Goal: Task Accomplishment & Management: Manage account settings

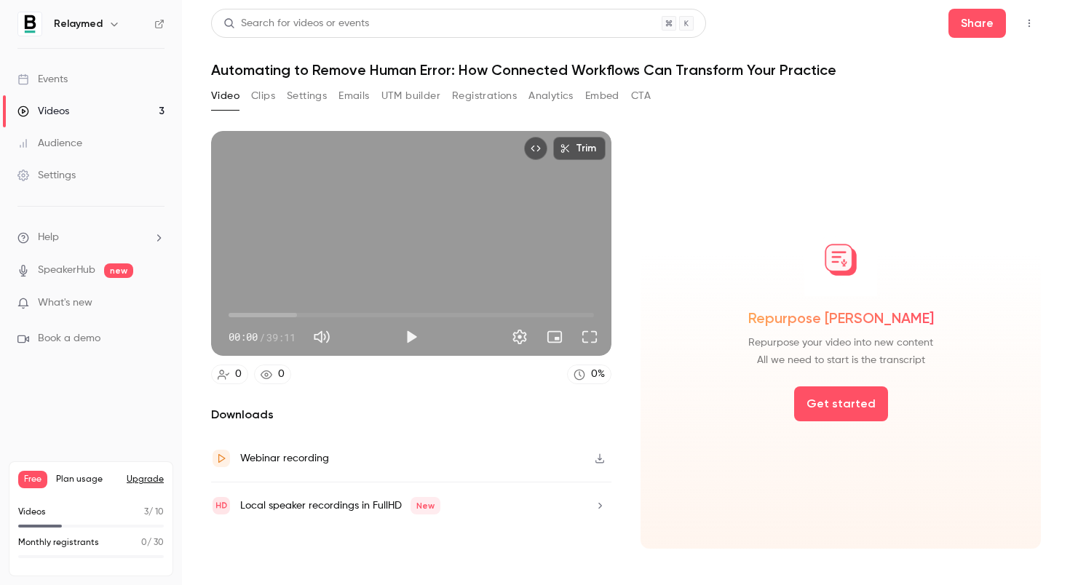
click at [108, 24] on icon "button" at bounding box center [114, 24] width 12 height 12
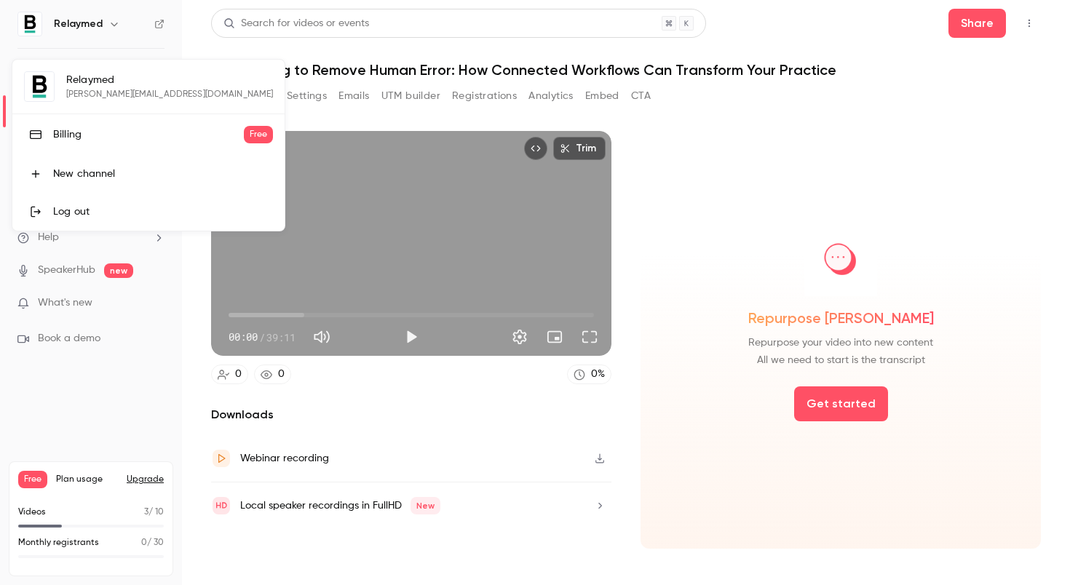
click at [164, 20] on div at bounding box center [535, 292] width 1070 height 585
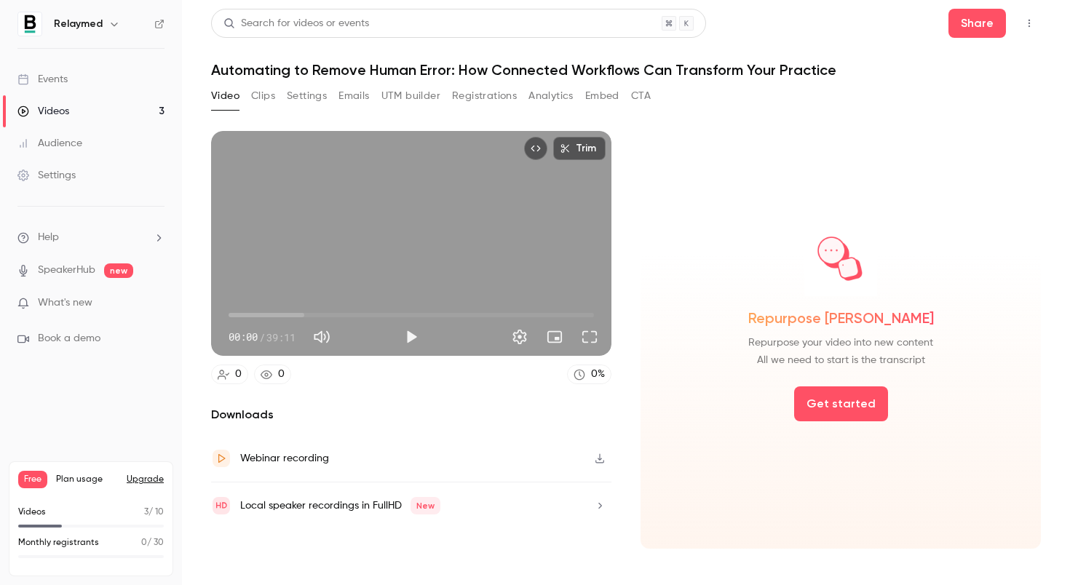
click at [162, 23] on icon at bounding box center [159, 24] width 10 height 10
click at [111, 15] on button "button" at bounding box center [114, 23] width 17 height 17
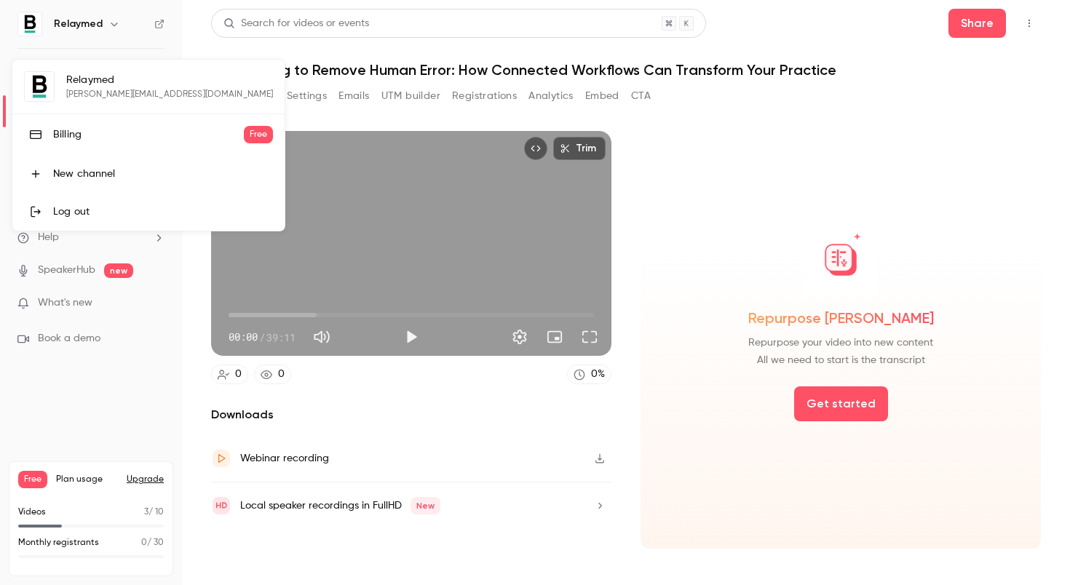
click at [100, 412] on div at bounding box center [535, 292] width 1070 height 585
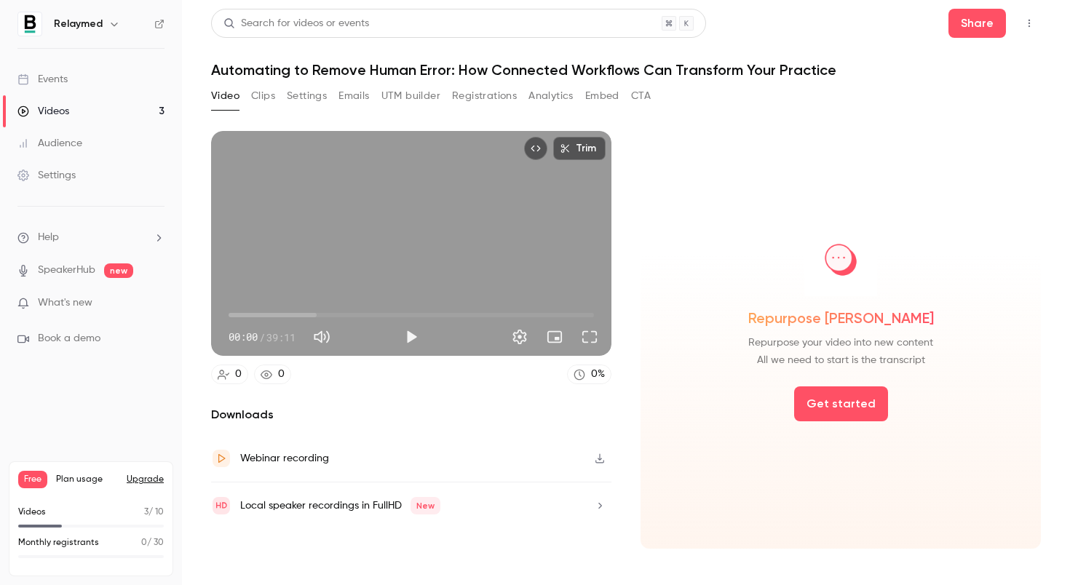
click at [29, 29] on img at bounding box center [29, 23] width 23 height 23
click at [65, 180] on div "Settings" at bounding box center [46, 175] width 58 height 15
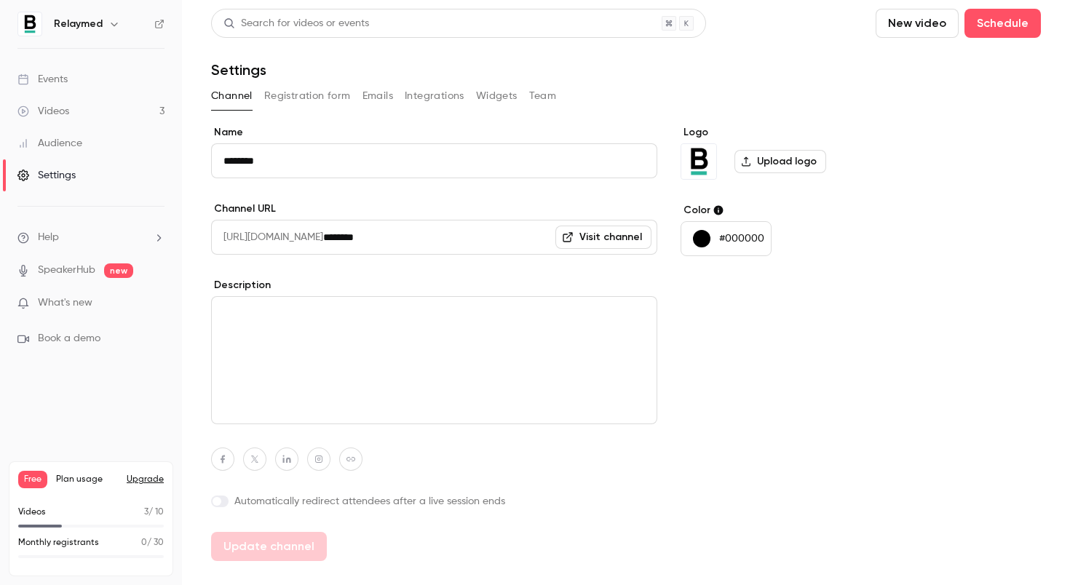
click at [780, 161] on label "Upload logo" at bounding box center [780, 161] width 92 height 23
click at [0, 0] on input "Upload logo" at bounding box center [0, 0] width 0 height 0
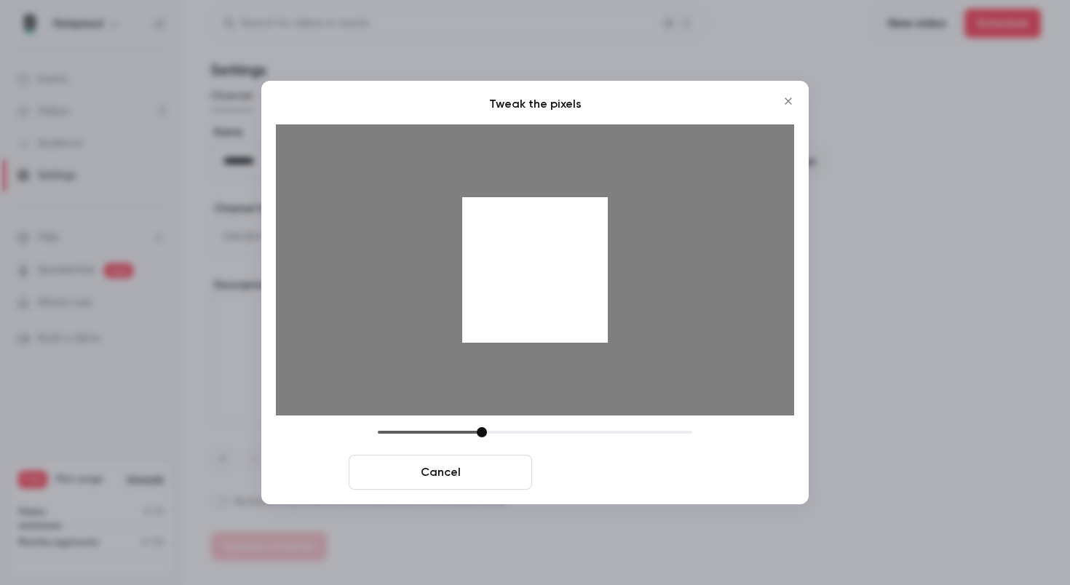
click at [643, 478] on button "Crop and save" at bounding box center [629, 472] width 183 height 35
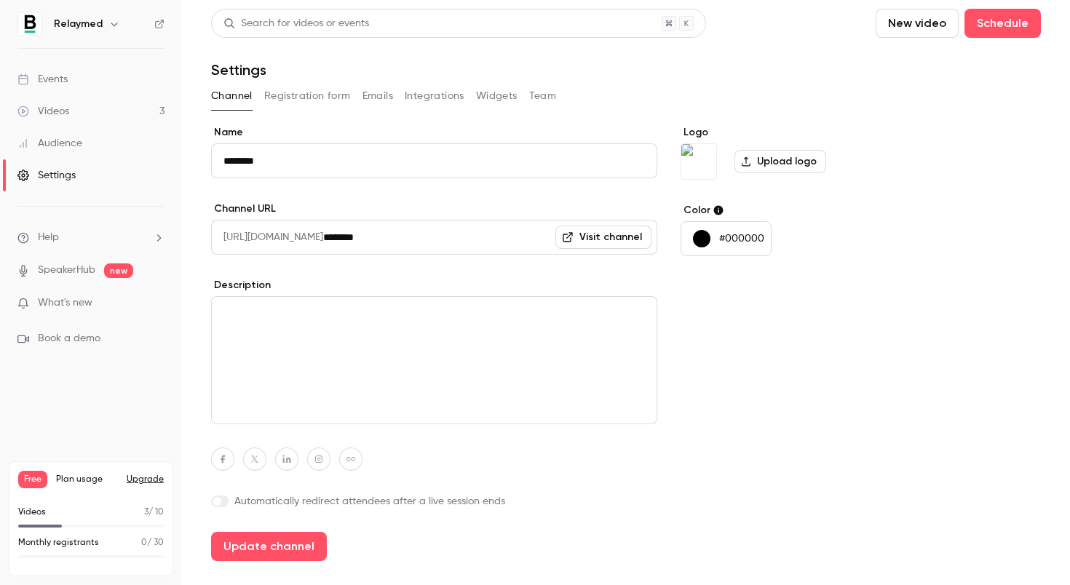
click at [701, 238] on div "button" at bounding box center [701, 238] width 17 height 17
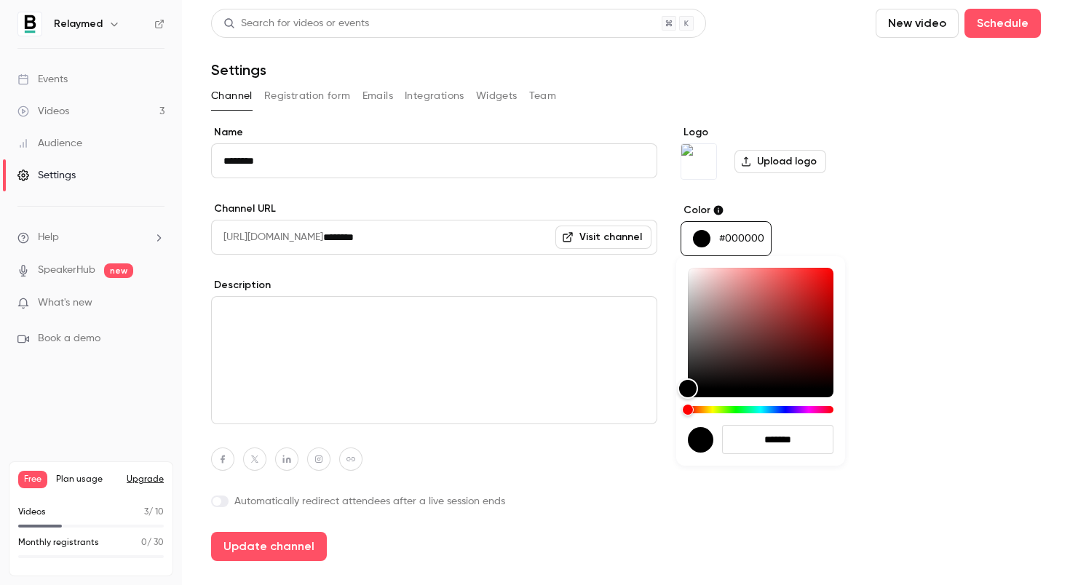
click at [777, 438] on input "*******" at bounding box center [777, 439] width 111 height 29
paste input "hex-color-input"
type input "*******"
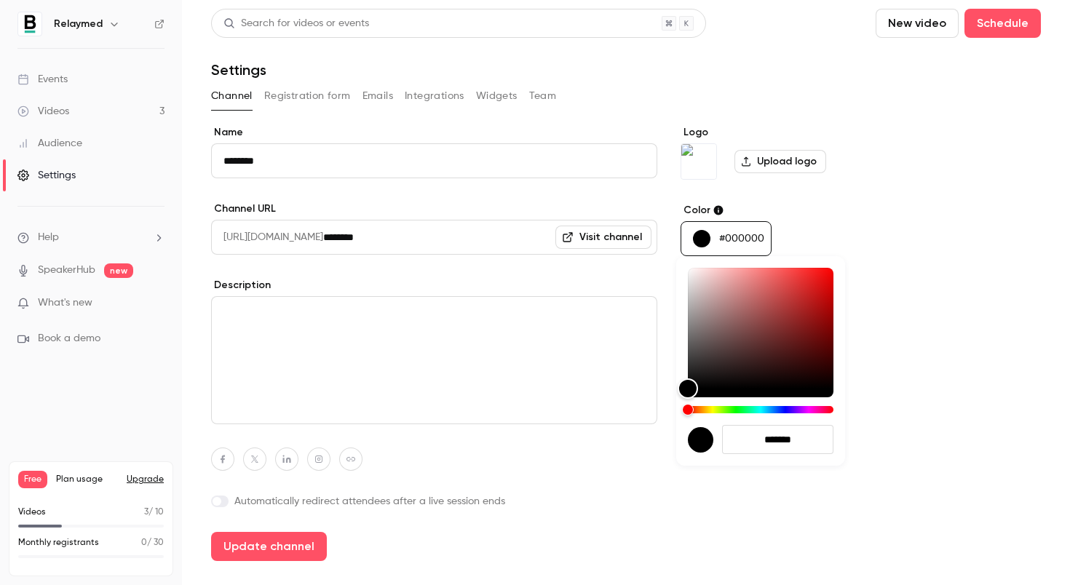
click at [911, 421] on div at bounding box center [535, 292] width 1070 height 585
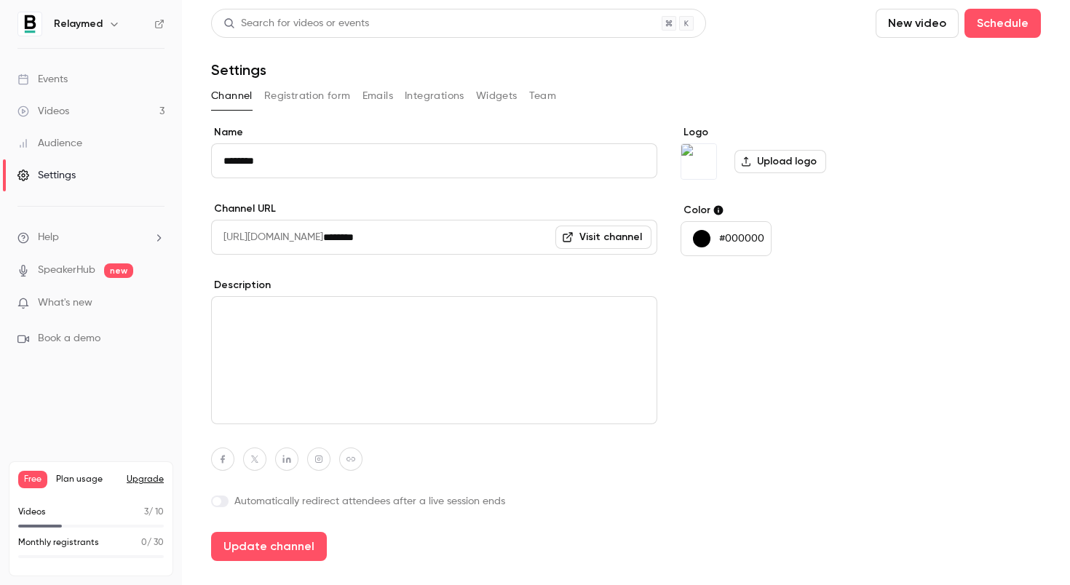
click at [725, 238] on p "#000000" at bounding box center [741, 238] width 45 height 15
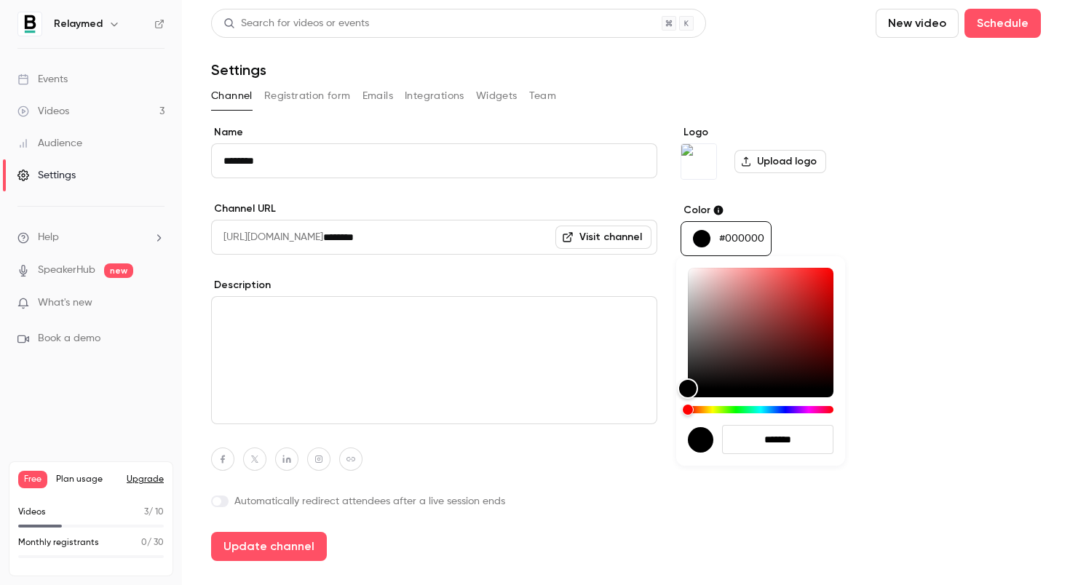
click at [779, 443] on input "*******" at bounding box center [777, 439] width 111 height 29
paste input "hex-color-input"
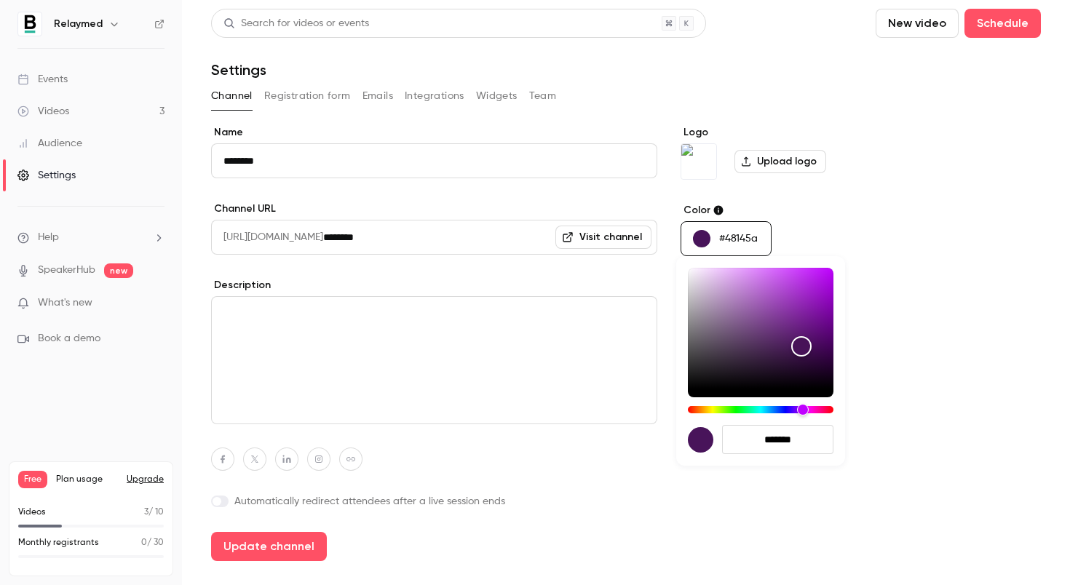
type input "*******"
click at [919, 229] on div at bounding box center [535, 292] width 1070 height 585
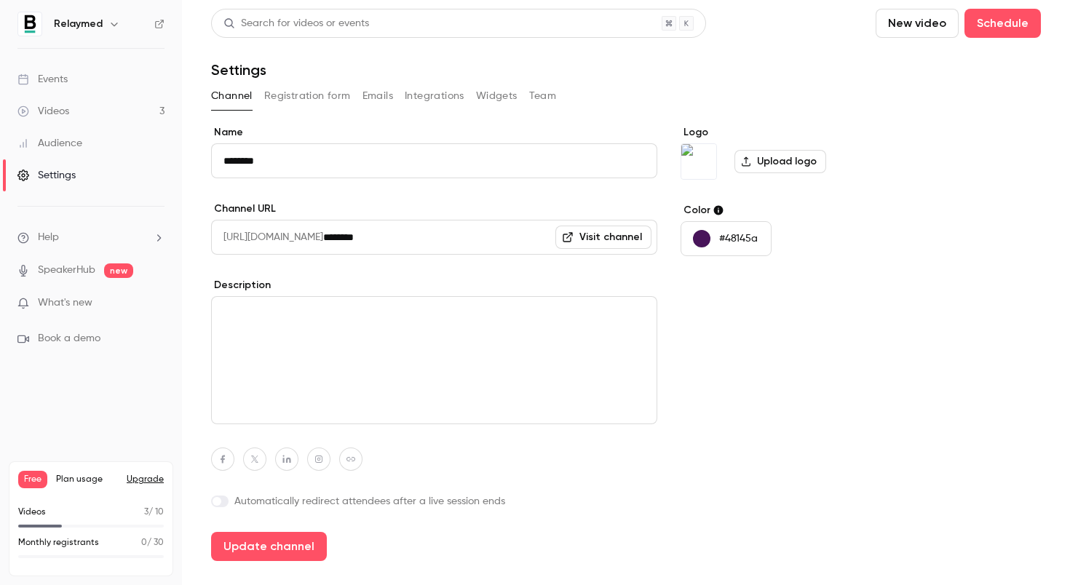
click at [406, 234] on input "********" at bounding box center [490, 237] width 334 height 35
click at [300, 317] on textarea at bounding box center [434, 360] width 446 height 128
click at [285, 320] on textarea at bounding box center [434, 360] width 446 height 128
paste textarea "**********"
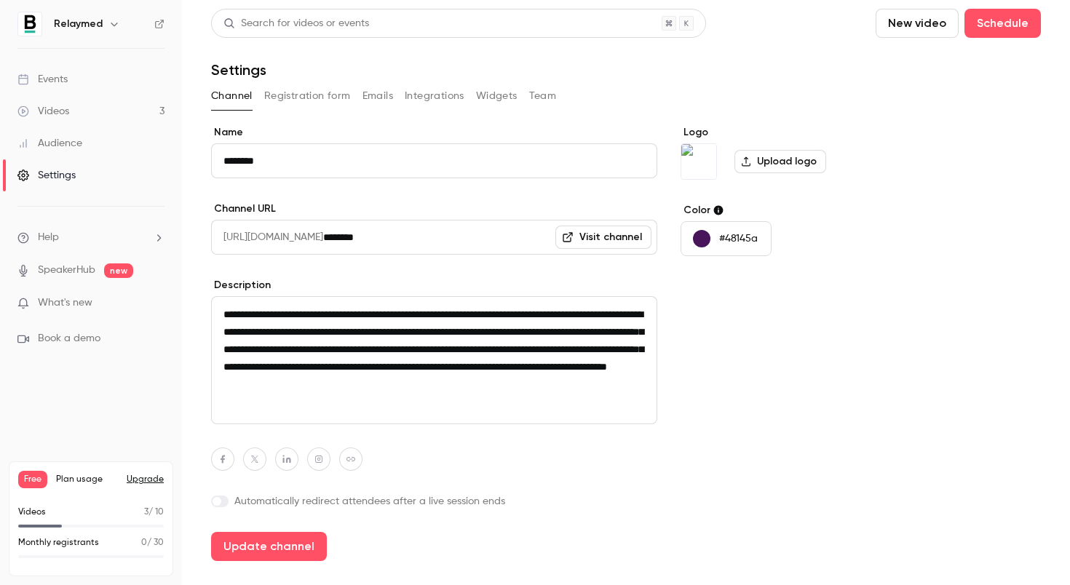
click at [498, 334] on textarea "**********" at bounding box center [434, 360] width 446 height 128
type textarea "**********"
click at [261, 540] on button "Update channel" at bounding box center [269, 546] width 116 height 29
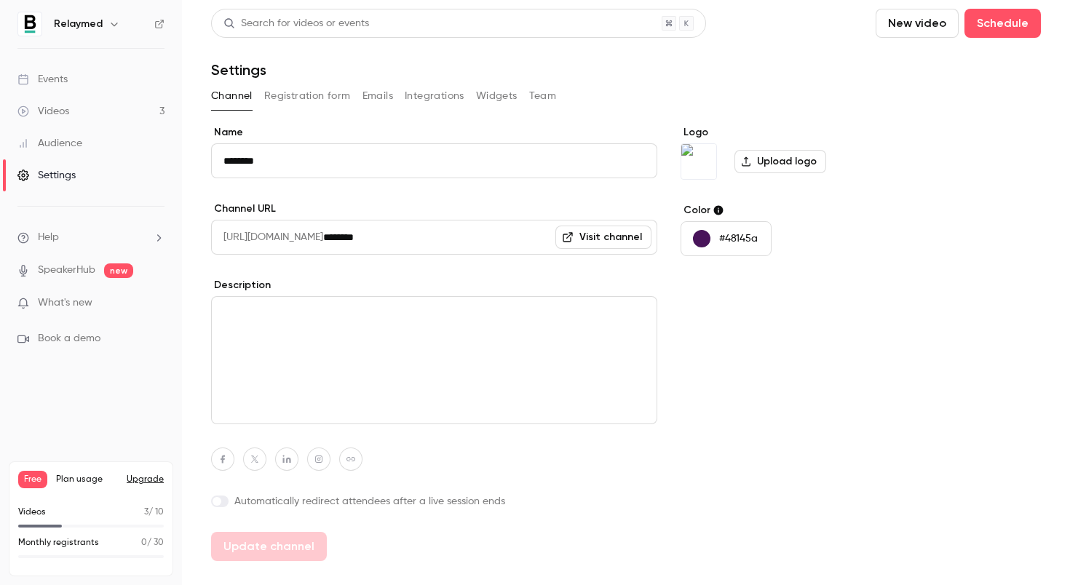
type textarea "**********"
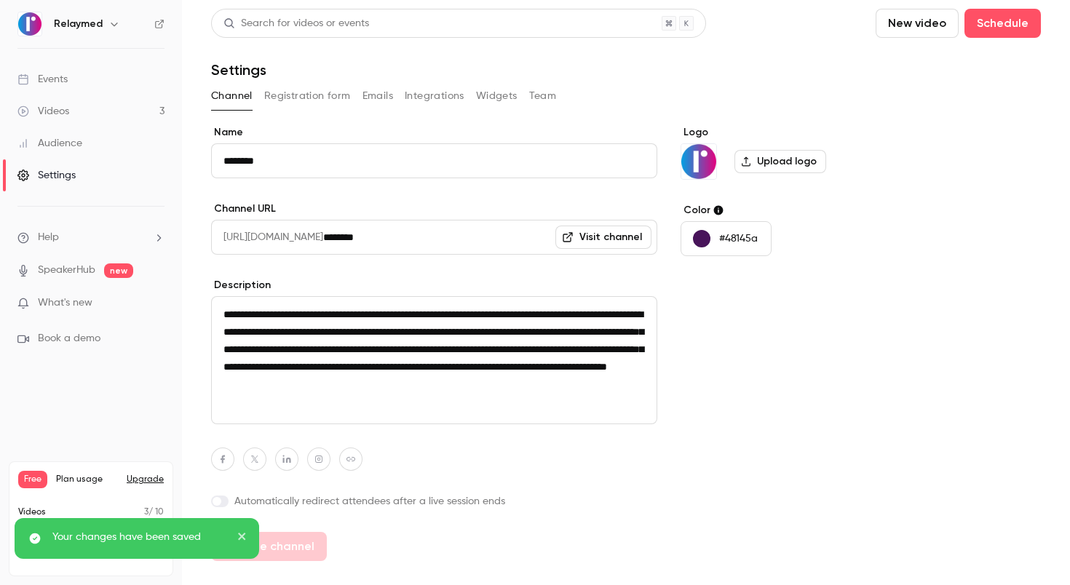
click at [164, 23] on icon at bounding box center [159, 24] width 10 height 10
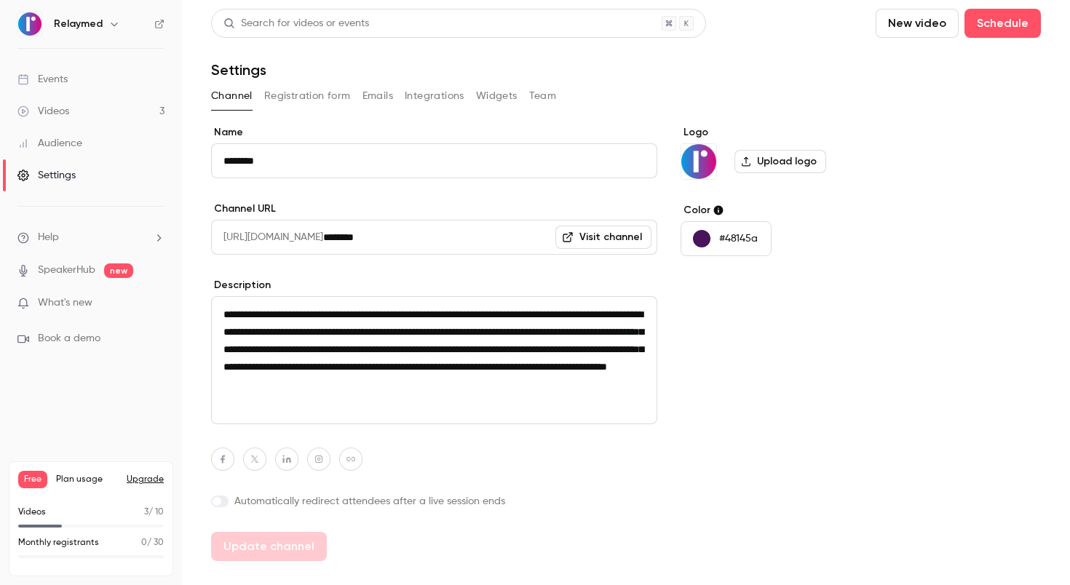
click at [60, 174] on div "Settings" at bounding box center [46, 175] width 58 height 15
click at [439, 100] on button "Integrations" at bounding box center [435, 95] width 60 height 23
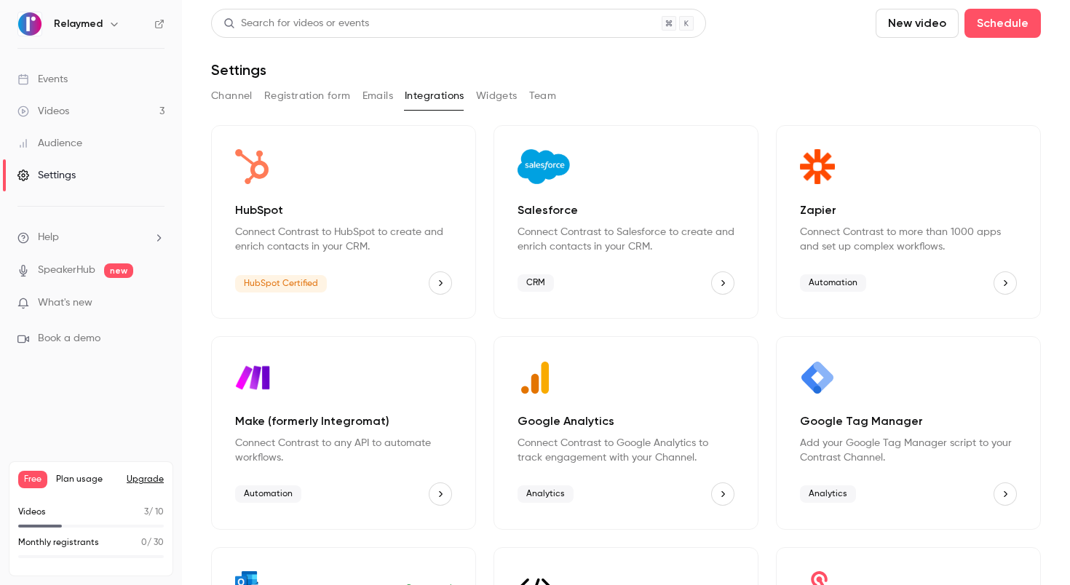
click at [436, 285] on icon "HubSpot" at bounding box center [440, 283] width 10 height 10
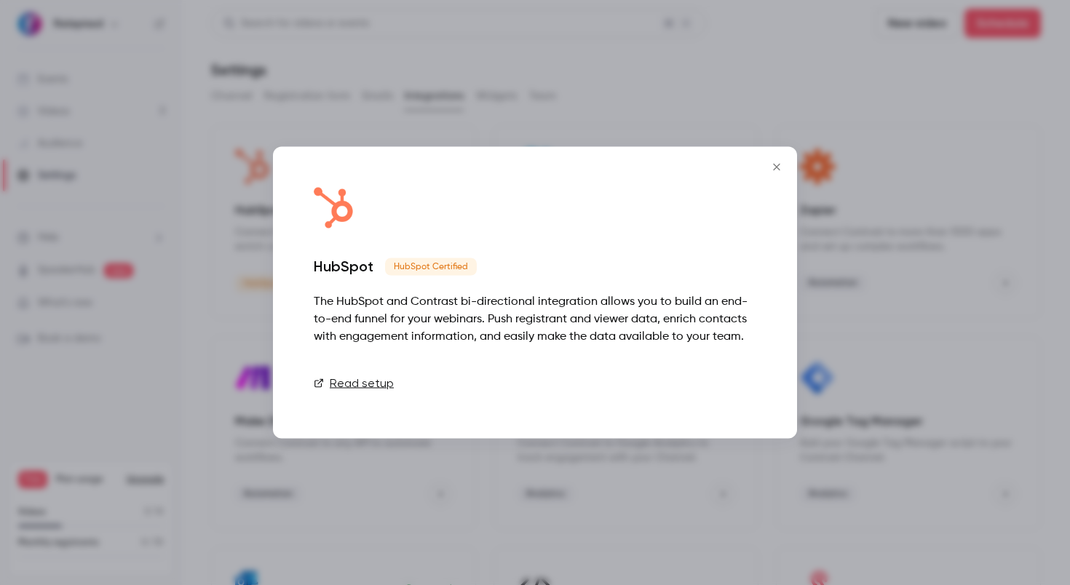
click at [720, 380] on link "Connect" at bounding box center [719, 383] width 73 height 29
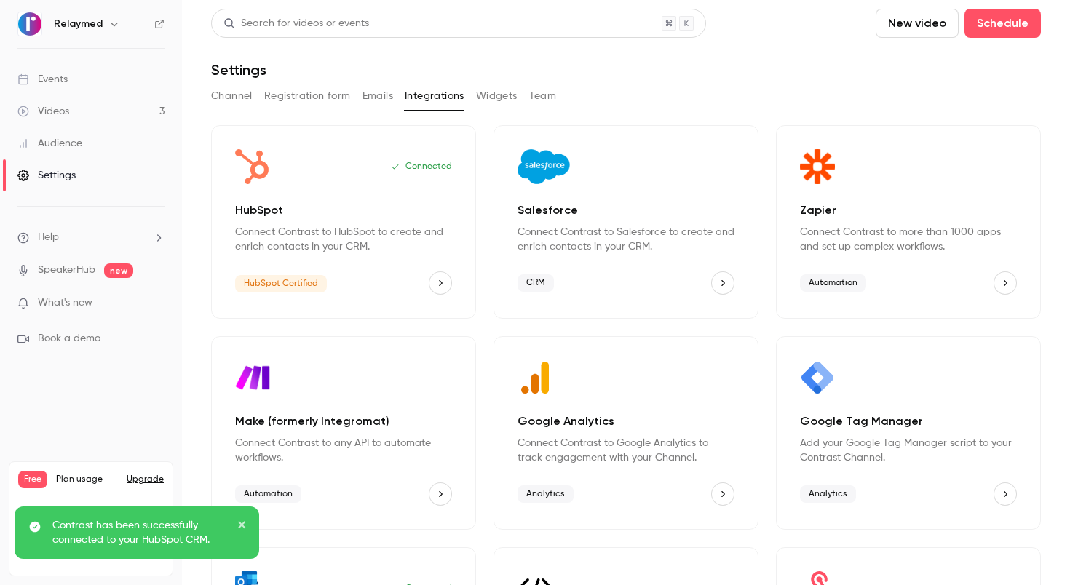
click at [445, 282] on button "HubSpot" at bounding box center [440, 282] width 23 height 23
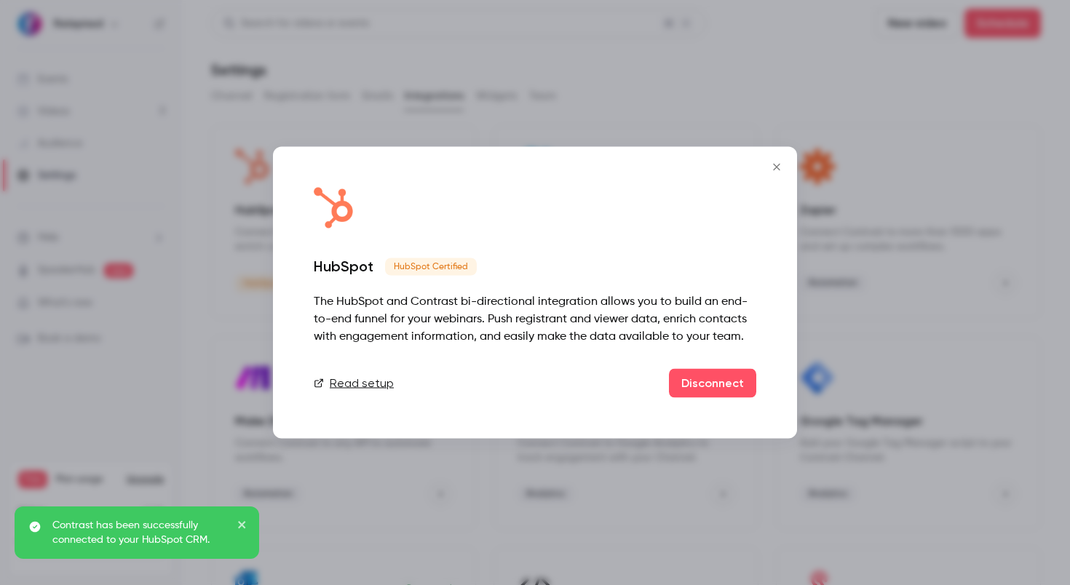
click at [350, 379] on link "Read setup" at bounding box center [354, 383] width 80 height 17
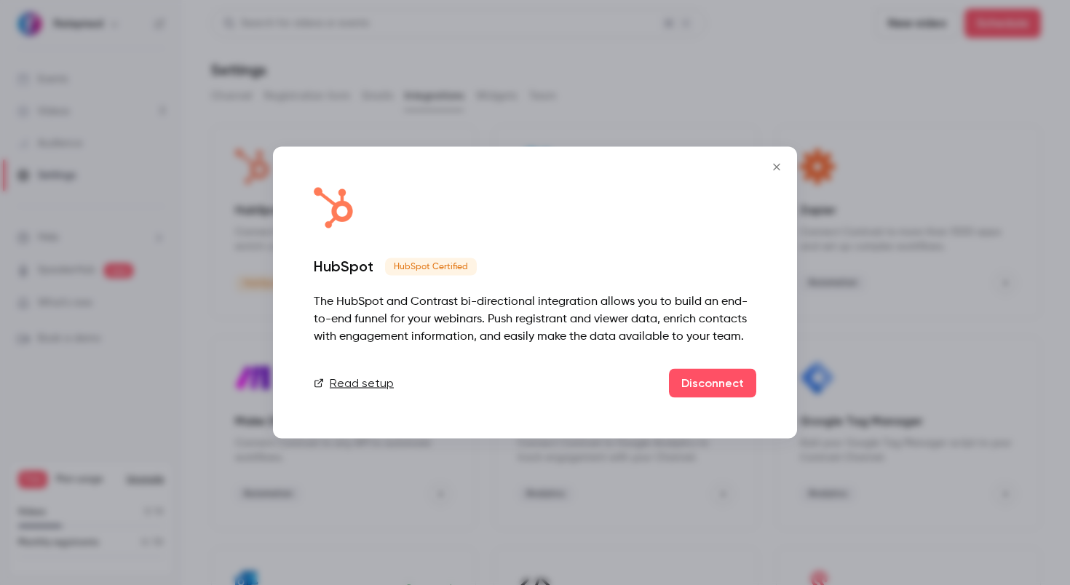
click at [771, 162] on icon "Close" at bounding box center [776, 168] width 17 height 12
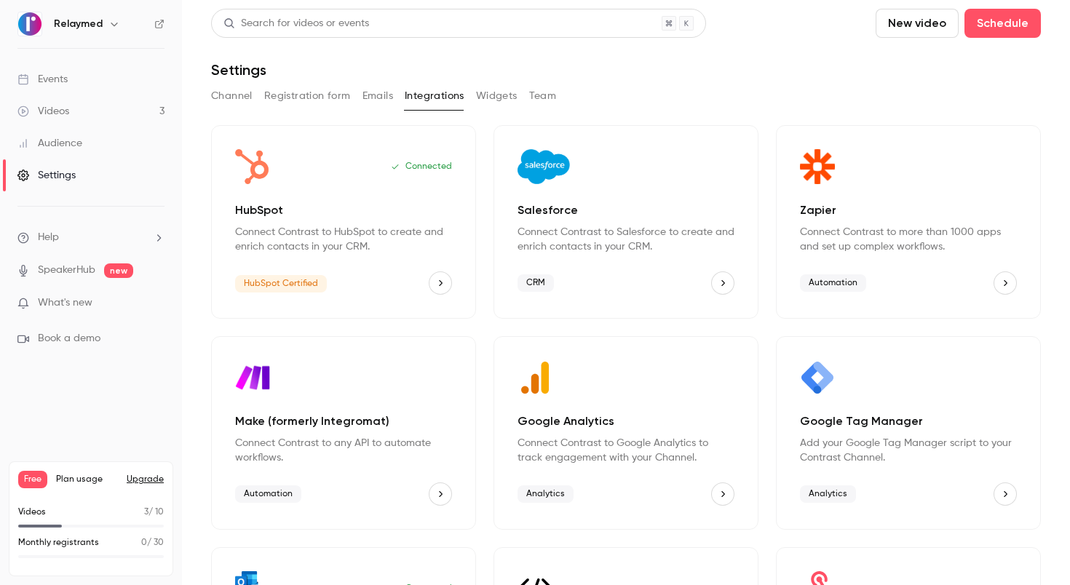
click at [48, 76] on div "Events" at bounding box center [42, 79] width 50 height 15
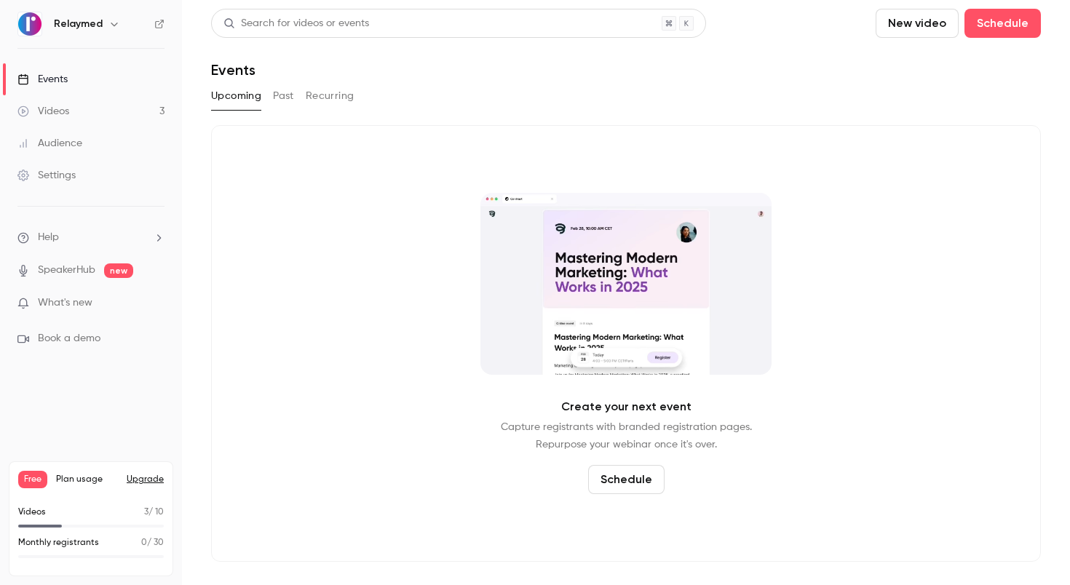
click at [77, 100] on link "Videos 3" at bounding box center [91, 111] width 182 height 32
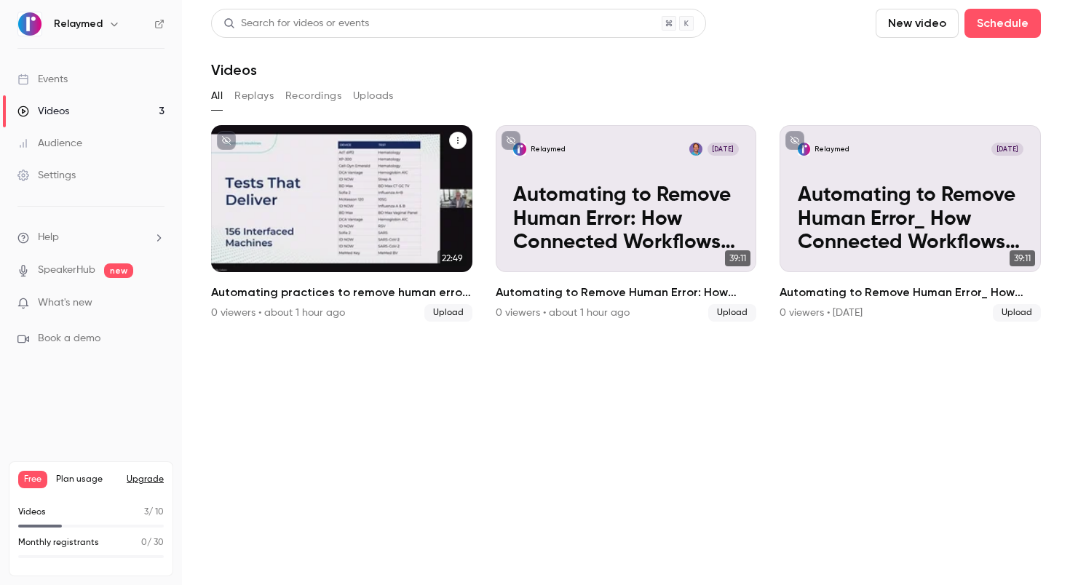
click at [301, 234] on p "Automating practices to remove human error: TrustCare Health’s digitalization j…" at bounding box center [342, 218] width 226 height 71
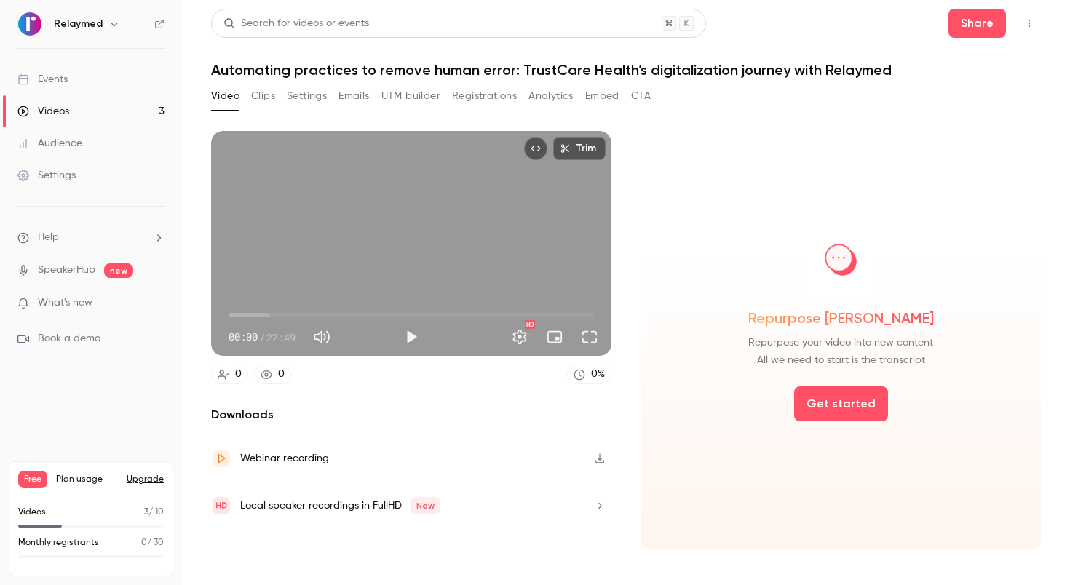
click at [281, 100] on div "Video Clips Settings Emails UTM builder Registrations Analytics Embed CTA" at bounding box center [431, 95] width 440 height 23
click at [290, 96] on button "Settings" at bounding box center [307, 95] width 40 height 23
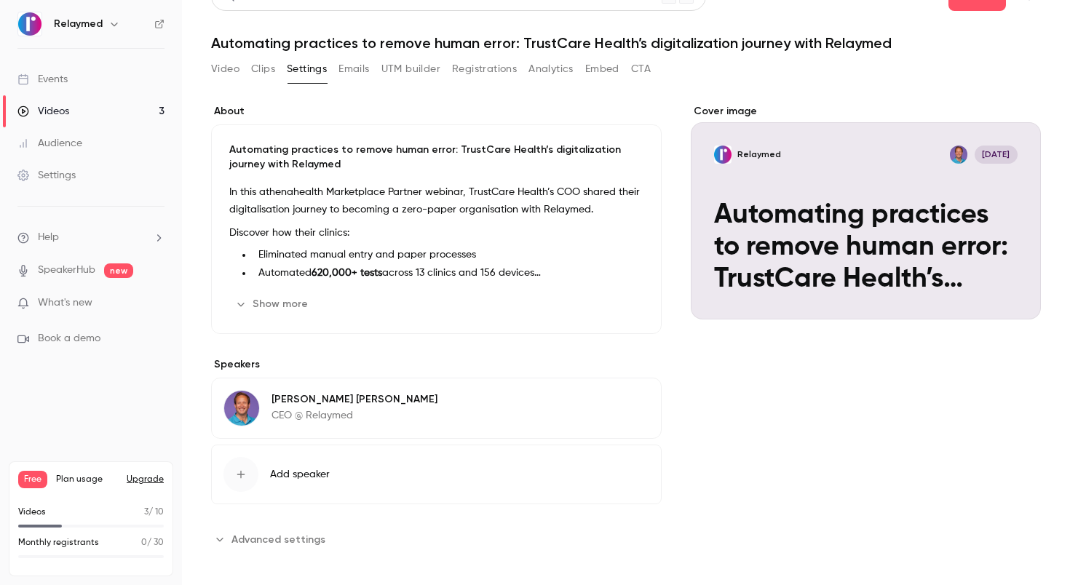
scroll to position [28, 0]
click at [303, 539] on span "Advanced settings" at bounding box center [278, 538] width 94 height 15
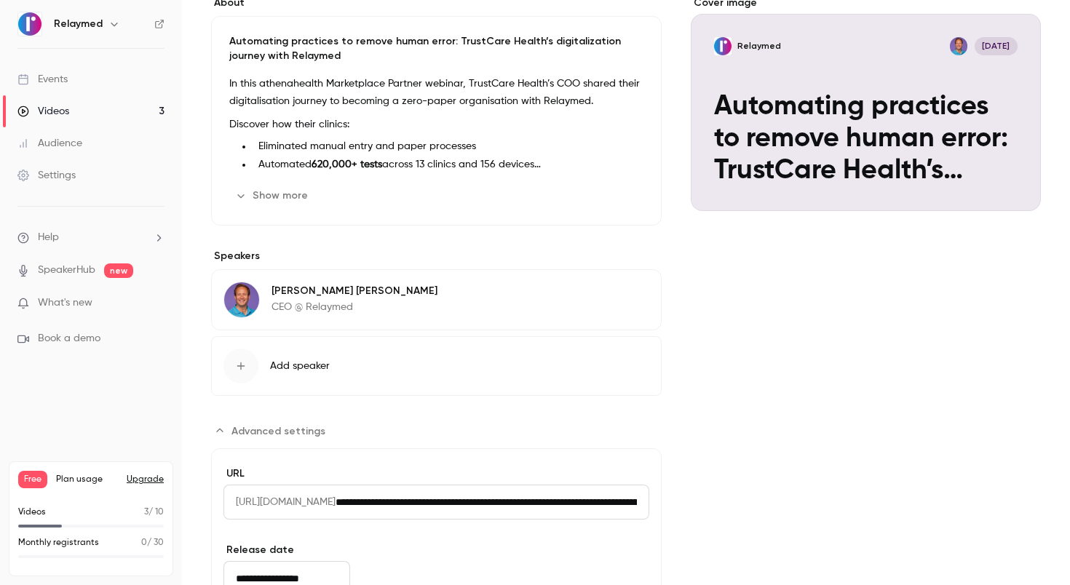
scroll to position [252, 0]
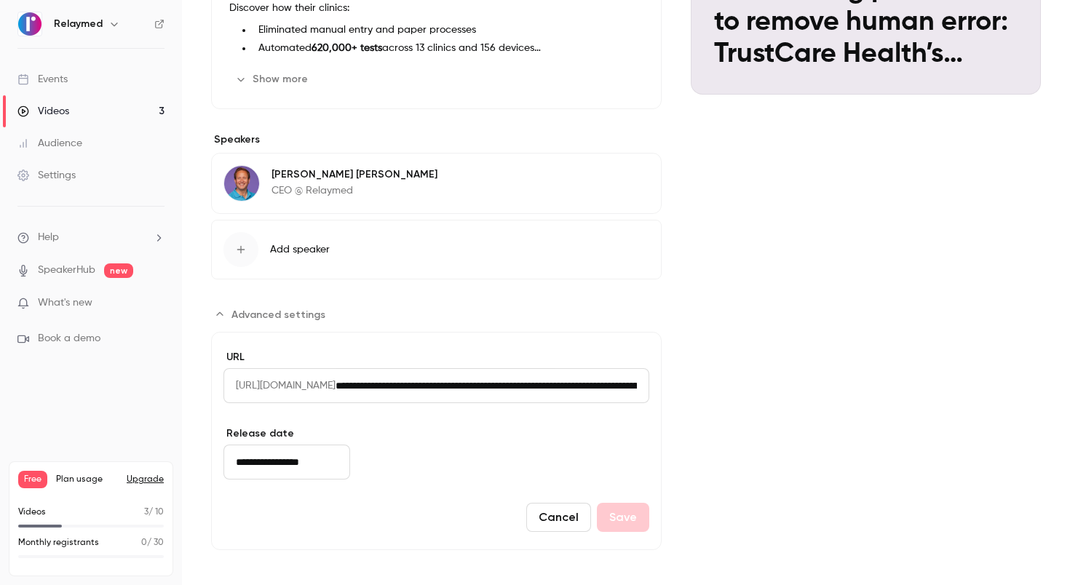
click at [532, 530] on button "Cancel" at bounding box center [558, 517] width 65 height 29
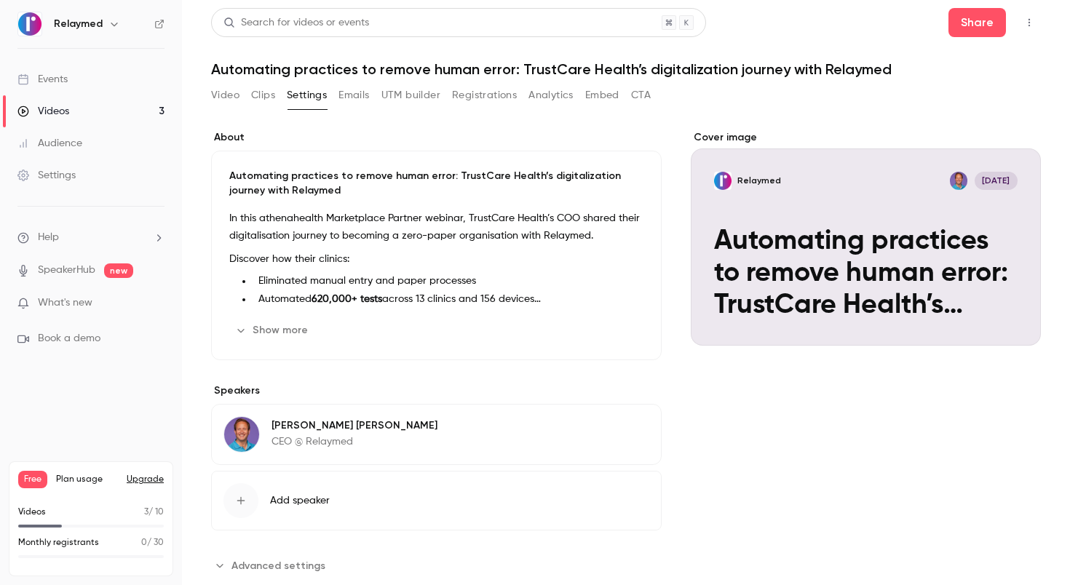
scroll to position [0, 0]
click at [225, 98] on button "Video" at bounding box center [225, 95] width 28 height 23
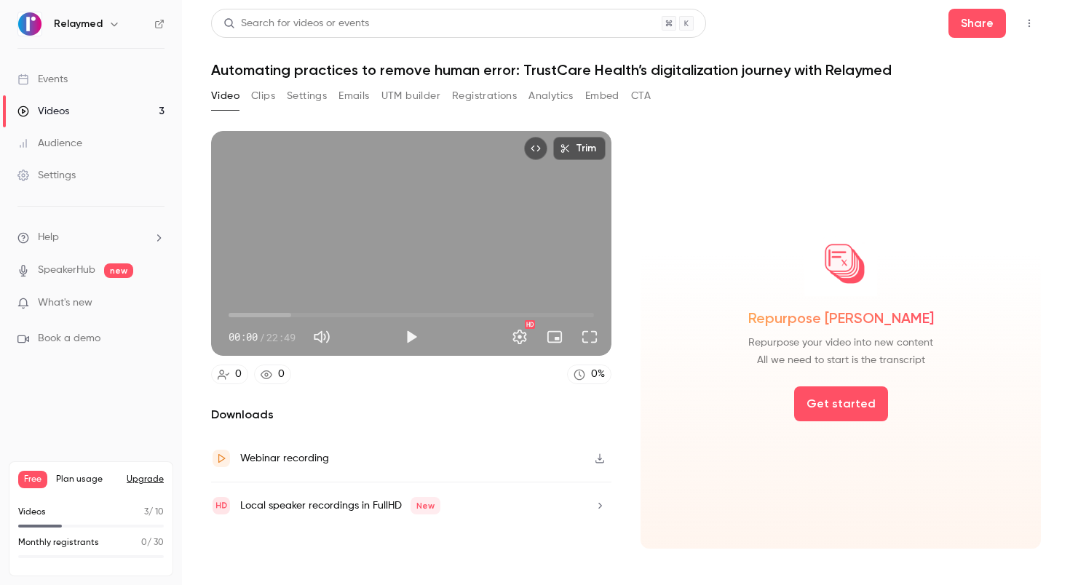
click at [42, 174] on div "Settings" at bounding box center [46, 175] width 58 height 15
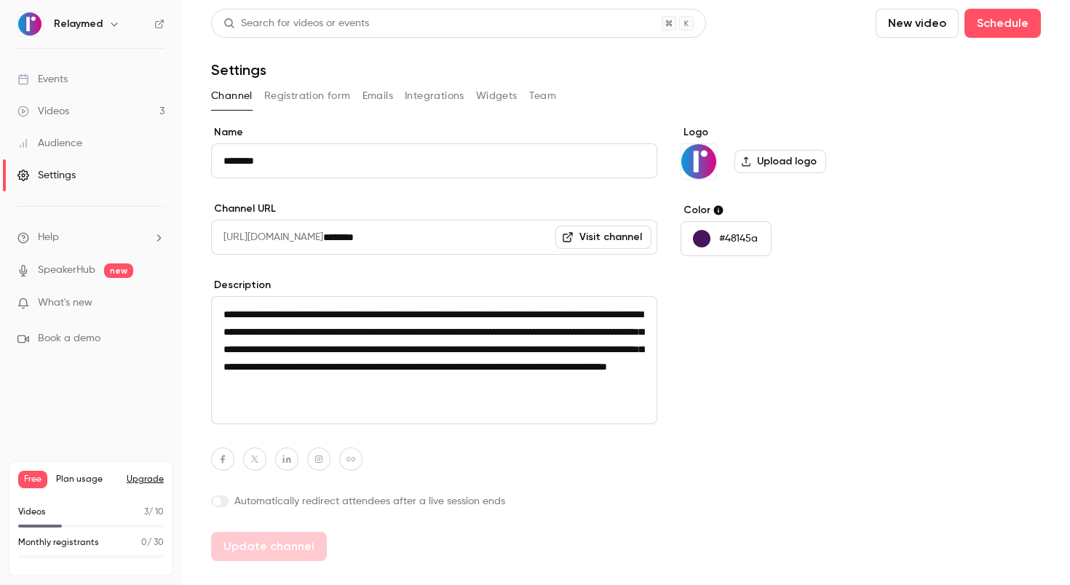
click at [57, 79] on div "Events" at bounding box center [42, 79] width 50 height 15
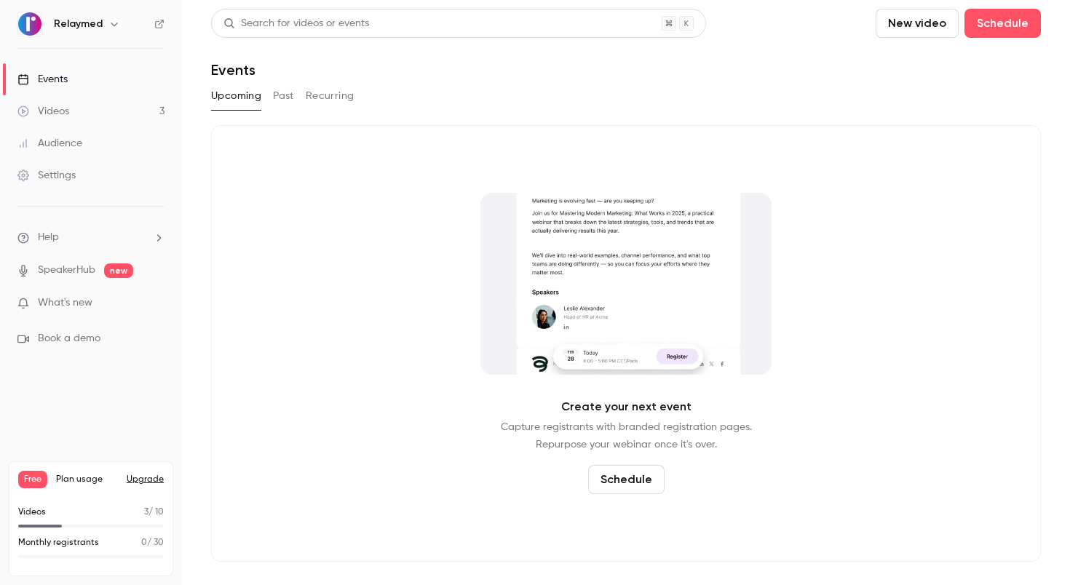
click at [277, 101] on button "Past" at bounding box center [283, 95] width 21 height 23
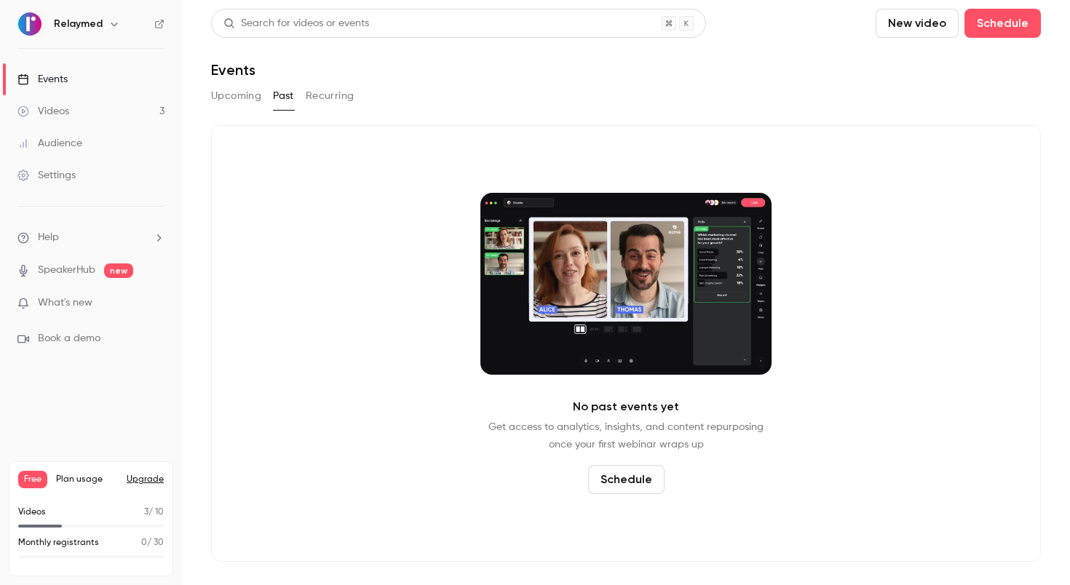
click at [341, 95] on button "Recurring" at bounding box center [330, 95] width 49 height 23
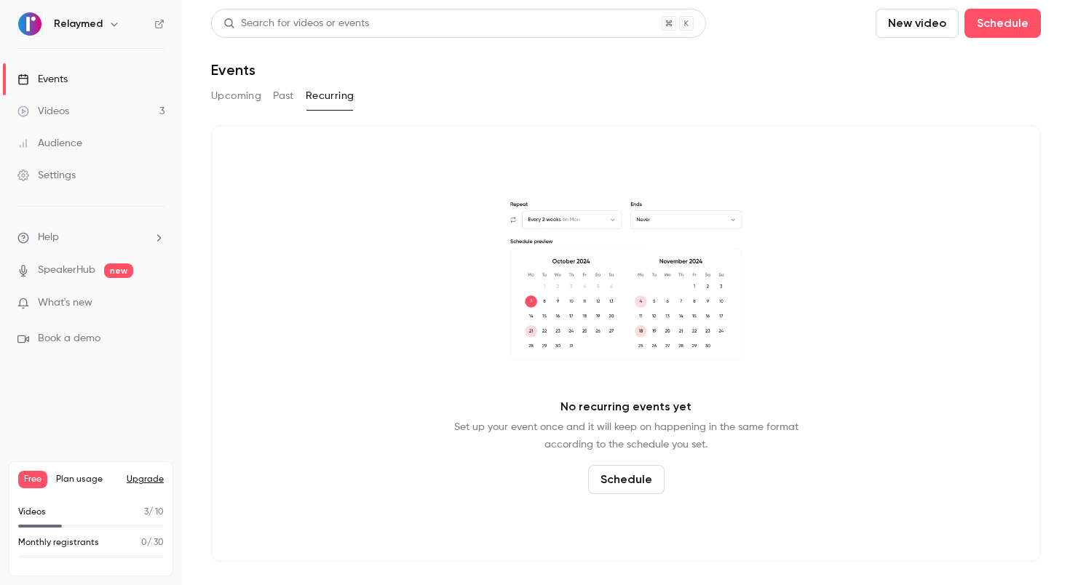
click at [64, 109] on div "Videos" at bounding box center [43, 111] width 52 height 15
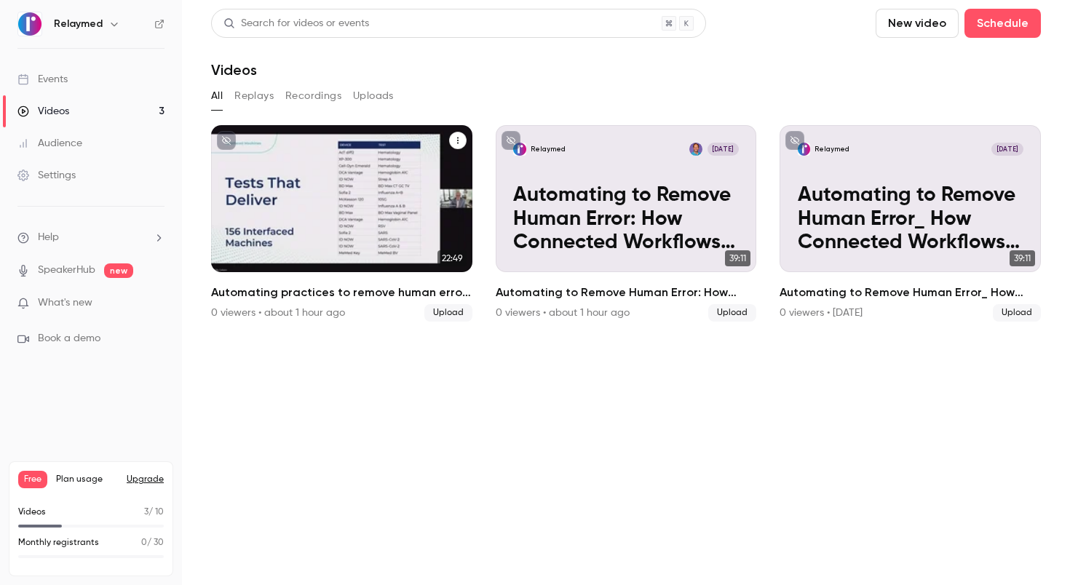
click at [461, 132] on button "Automating practices to remove human error: TrustCare Health’s digitalization j…" at bounding box center [457, 140] width 17 height 17
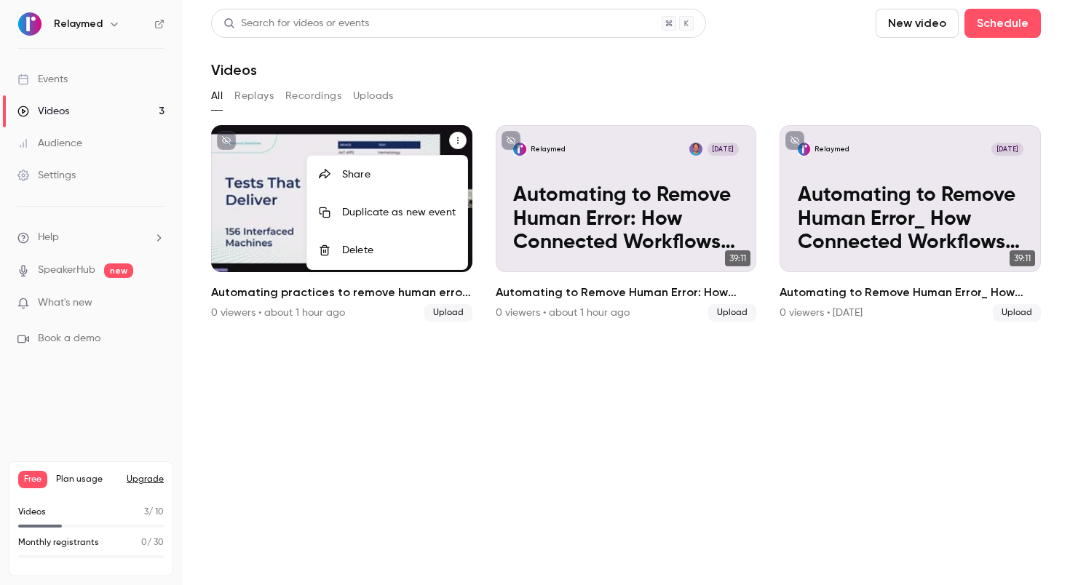
click at [416, 367] on div at bounding box center [535, 292] width 1070 height 585
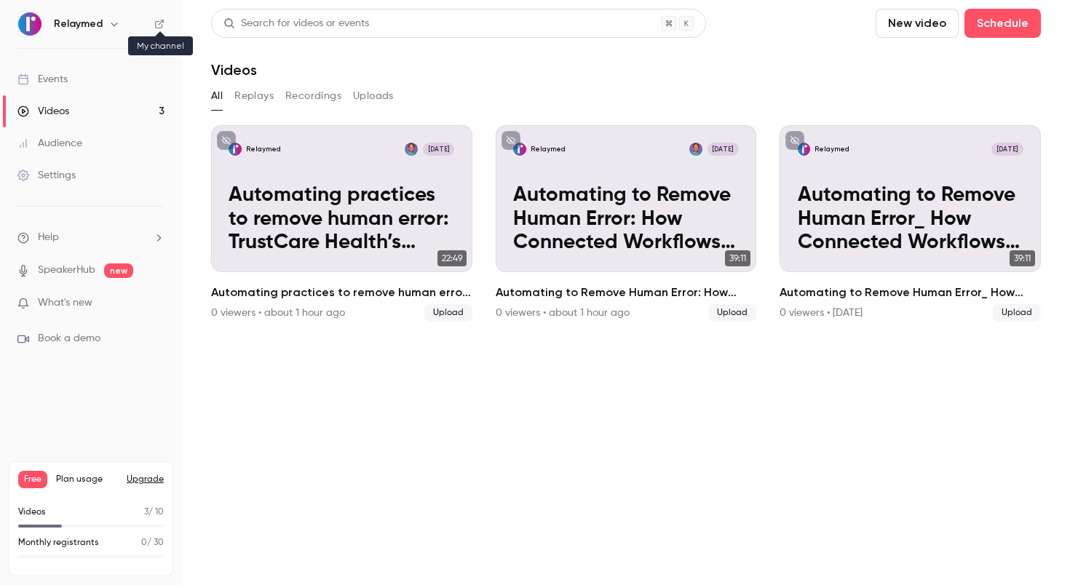
click at [164, 24] on icon at bounding box center [159, 24] width 10 height 10
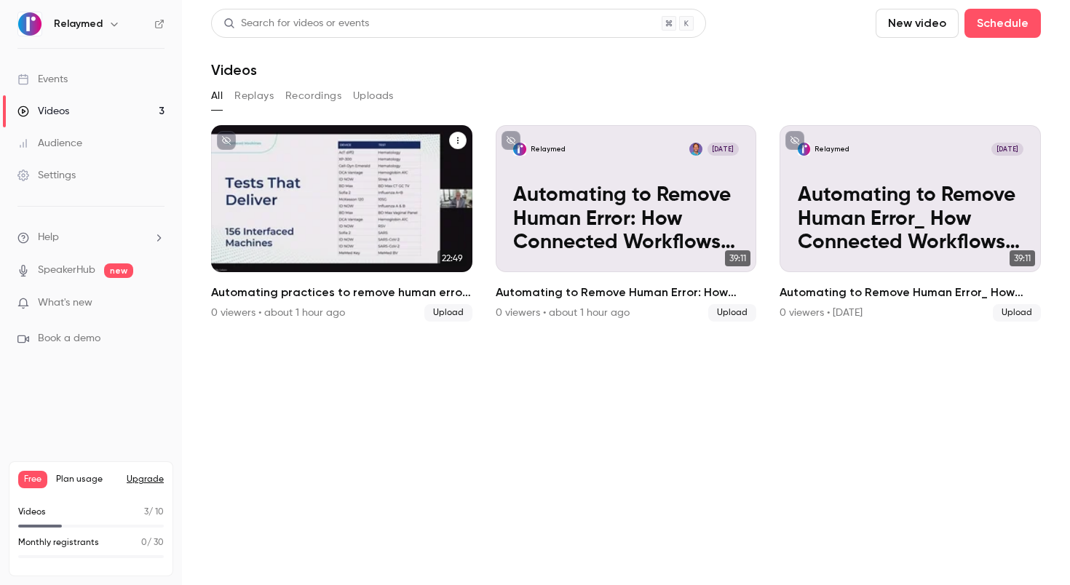
click at [382, 218] on p "Automating practices to remove human error: TrustCare Health’s digitalization j…" at bounding box center [342, 218] width 226 height 71
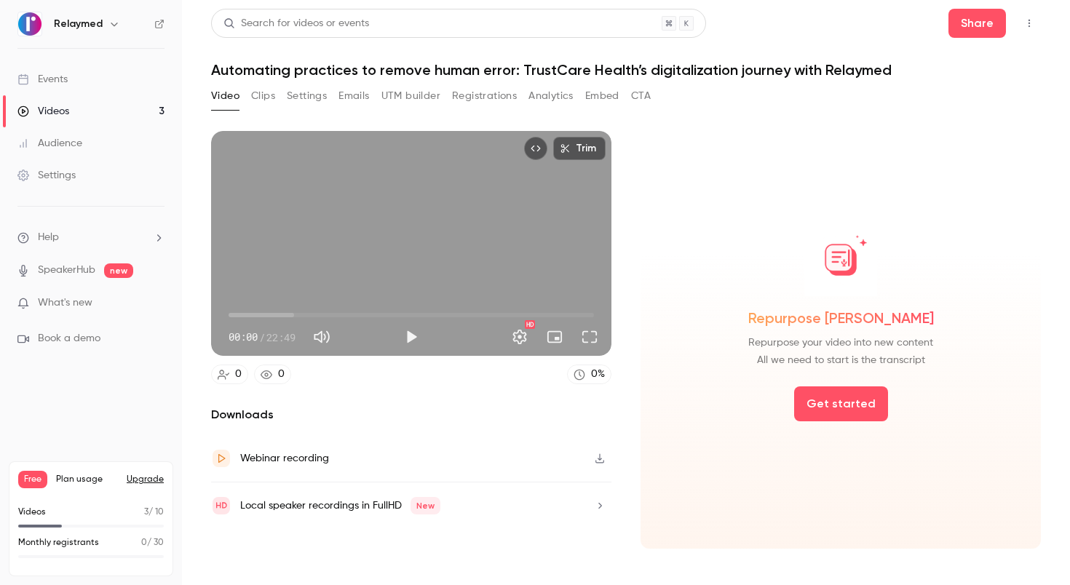
click at [255, 92] on button "Clips" at bounding box center [263, 95] width 24 height 23
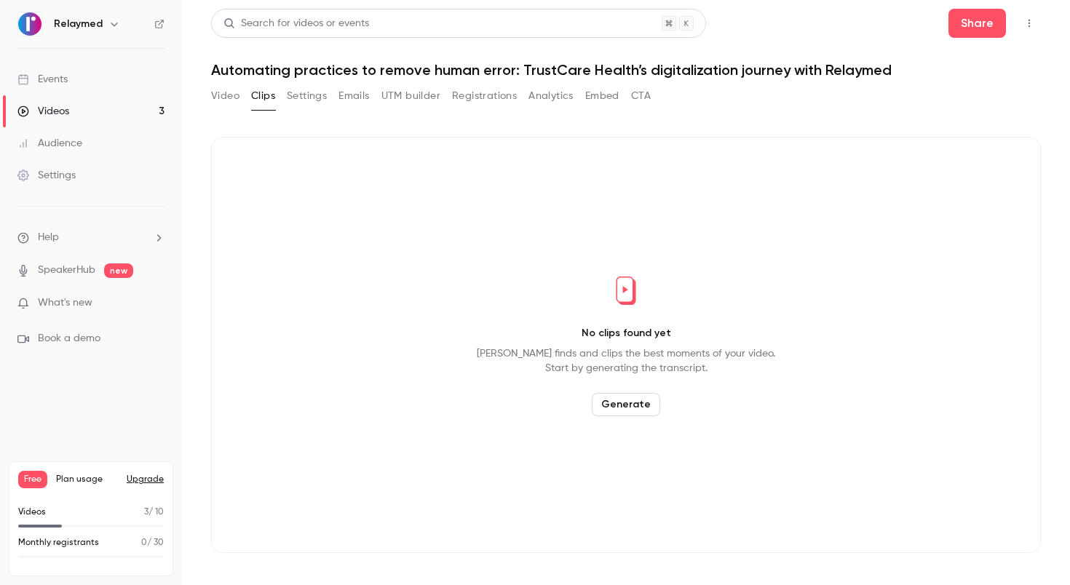
click at [300, 92] on button "Settings" at bounding box center [307, 95] width 40 height 23
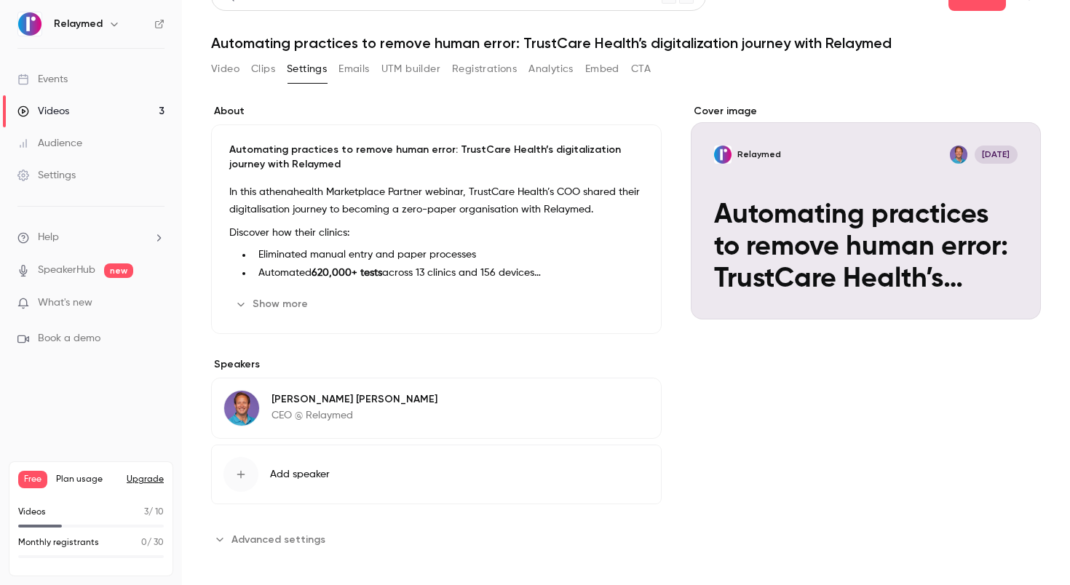
scroll to position [28, 0]
click at [309, 537] on span "Advanced settings" at bounding box center [278, 538] width 94 height 15
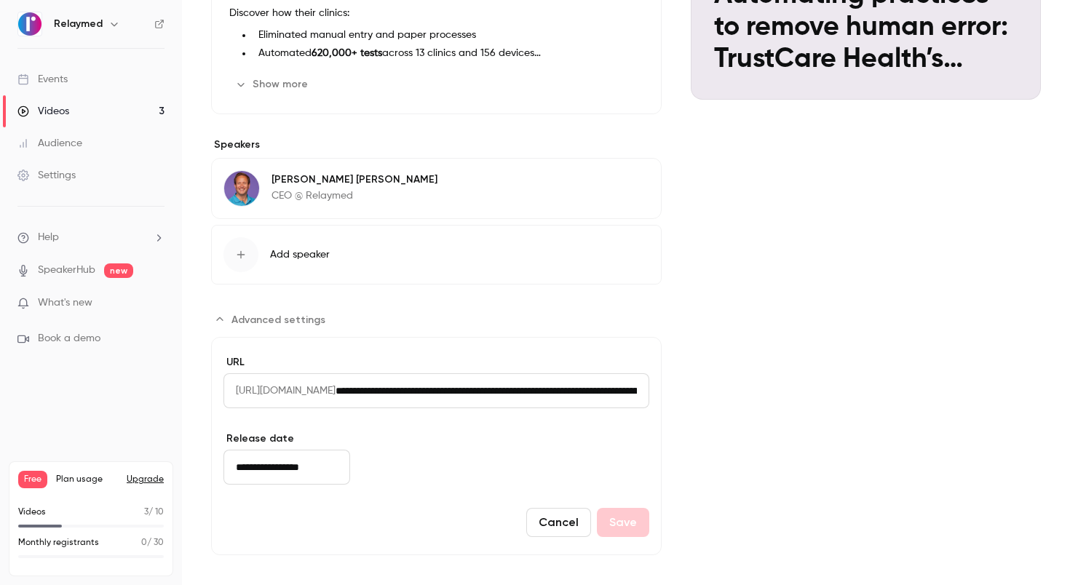
scroll to position [252, 0]
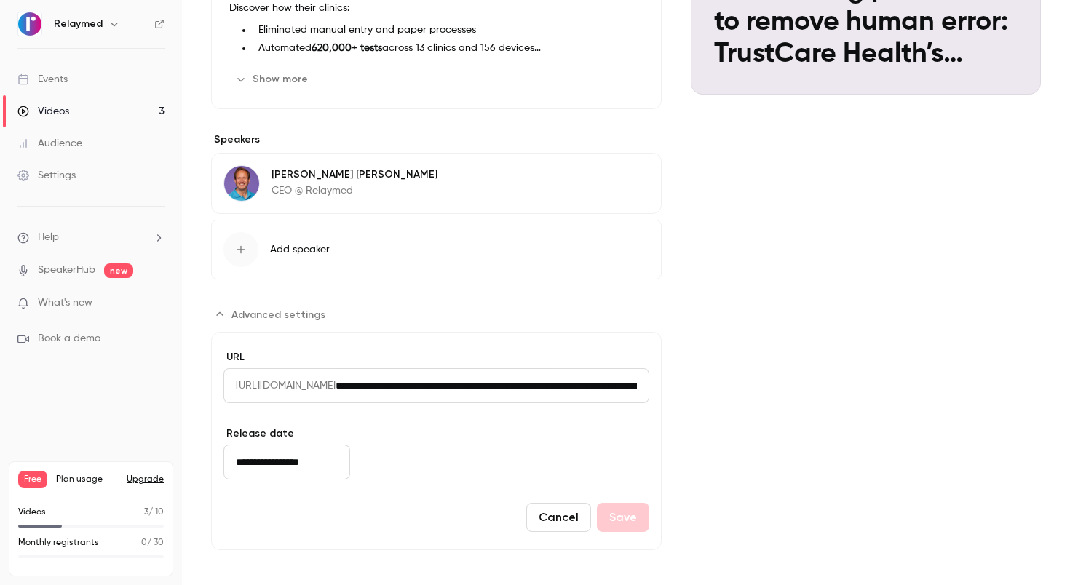
click at [317, 461] on input "**********" at bounding box center [286, 462] width 127 height 35
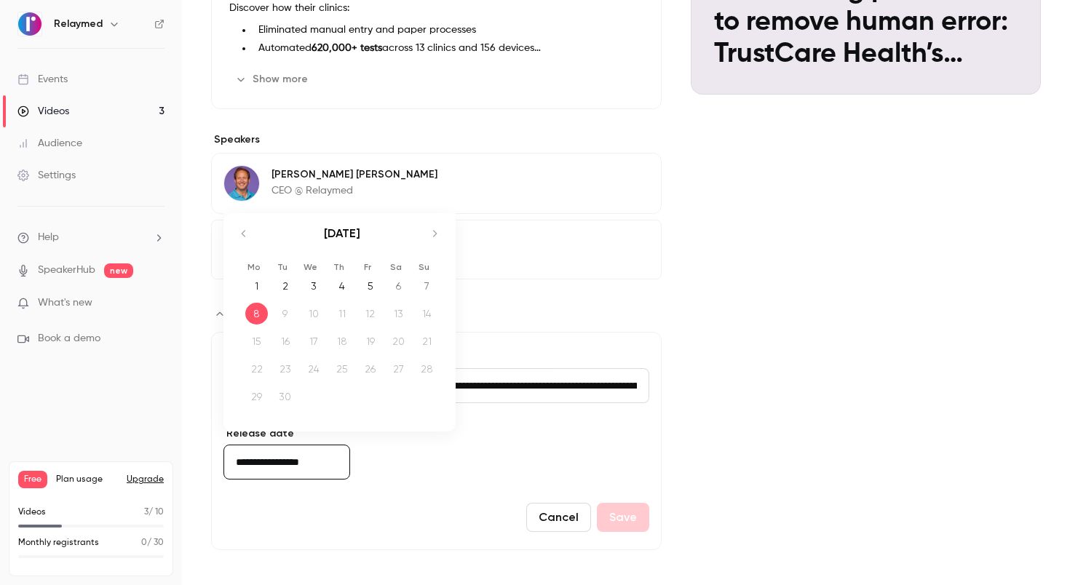
click at [251, 287] on div "1" at bounding box center [256, 286] width 23 height 22
click at [309, 467] on input "**********" at bounding box center [286, 462] width 127 height 35
click at [242, 238] on icon "Move backward to switch to the previous month." at bounding box center [243, 233] width 17 height 17
click at [310, 405] on div "27" at bounding box center [313, 397] width 23 height 22
type input "**********"
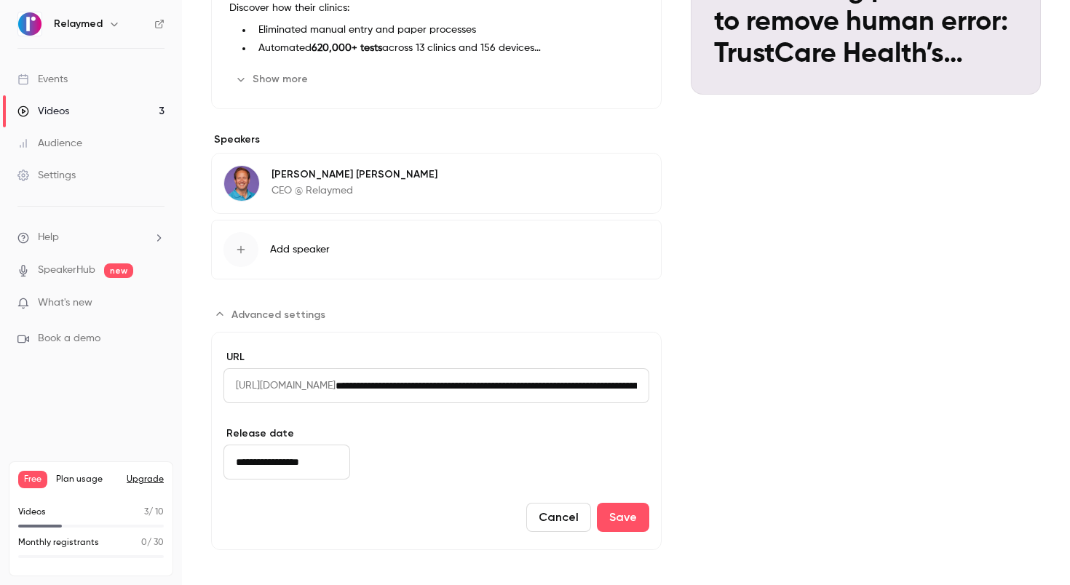
drag, startPoint x: 466, startPoint y: 494, endPoint x: 475, endPoint y: 502, distance: 12.4
click at [466, 494] on form "**********" at bounding box center [436, 441] width 451 height 218
click at [638, 521] on button "Save" at bounding box center [623, 517] width 52 height 29
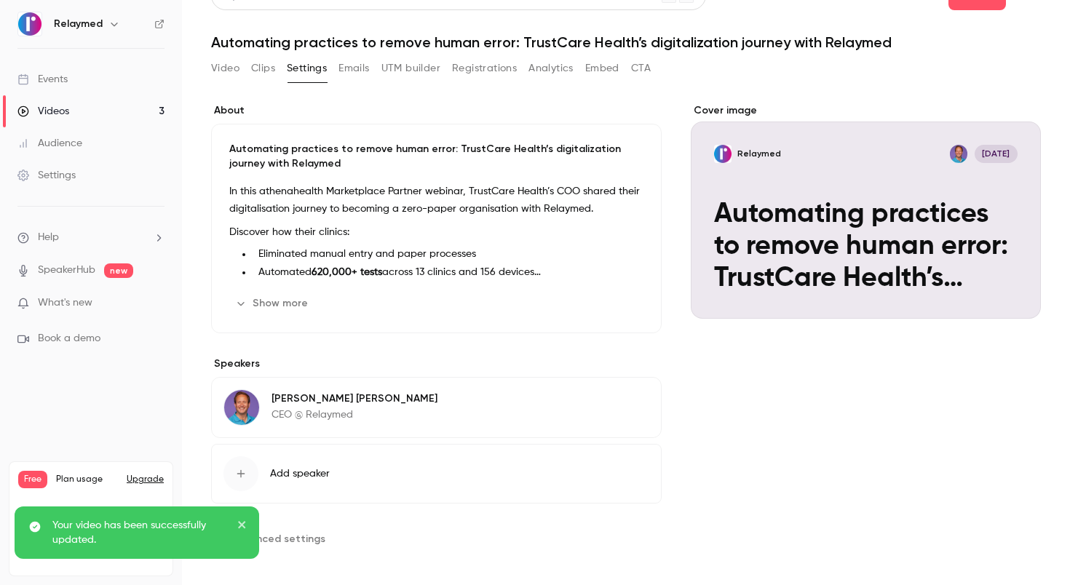
scroll to position [28, 0]
click at [391, 62] on button "UTM builder" at bounding box center [410, 68] width 59 height 23
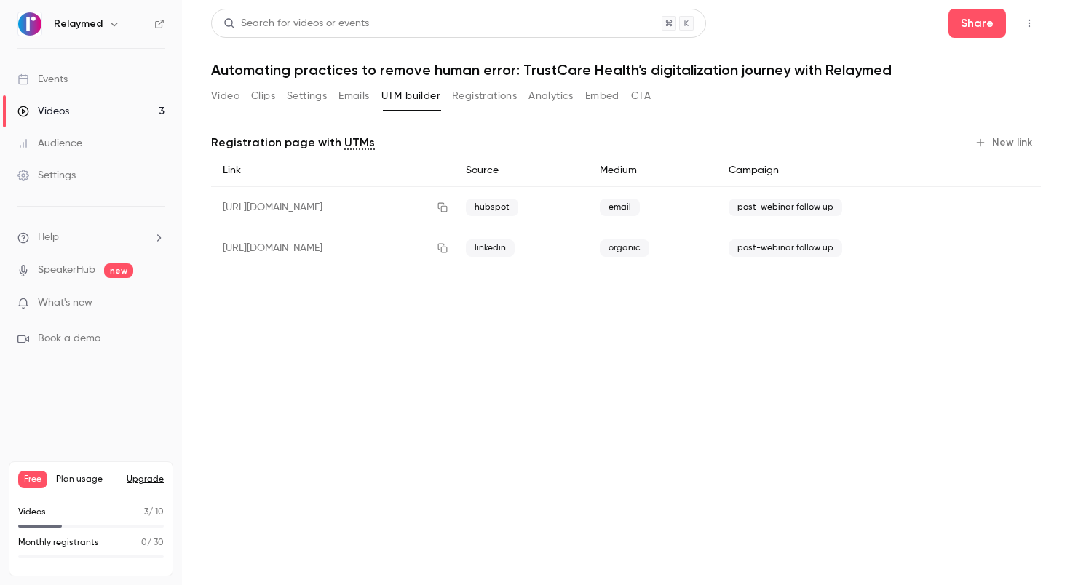
click at [475, 98] on button "Registrations" at bounding box center [484, 95] width 65 height 23
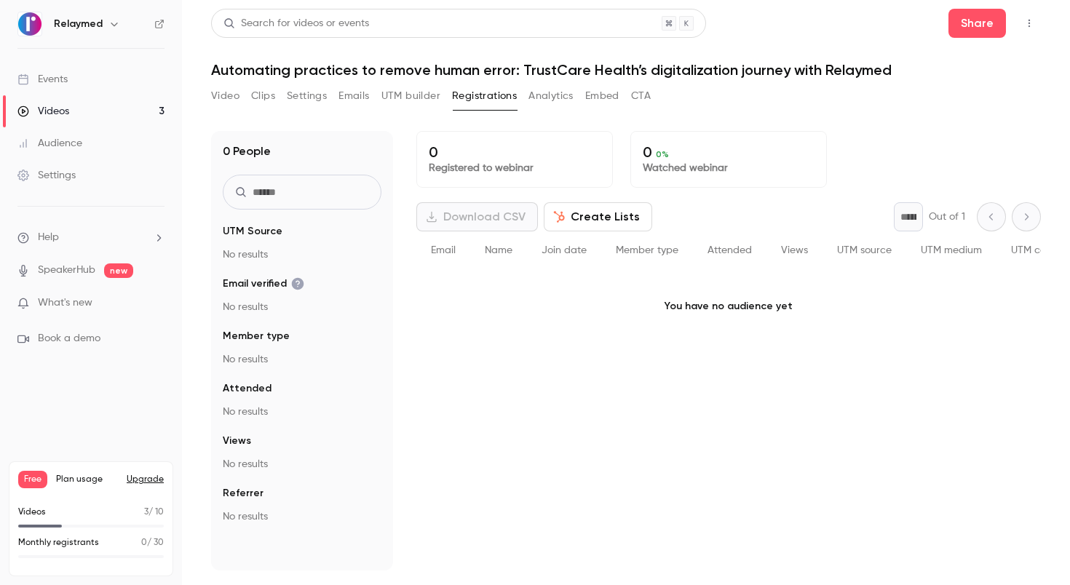
click at [555, 101] on button "Analytics" at bounding box center [550, 95] width 45 height 23
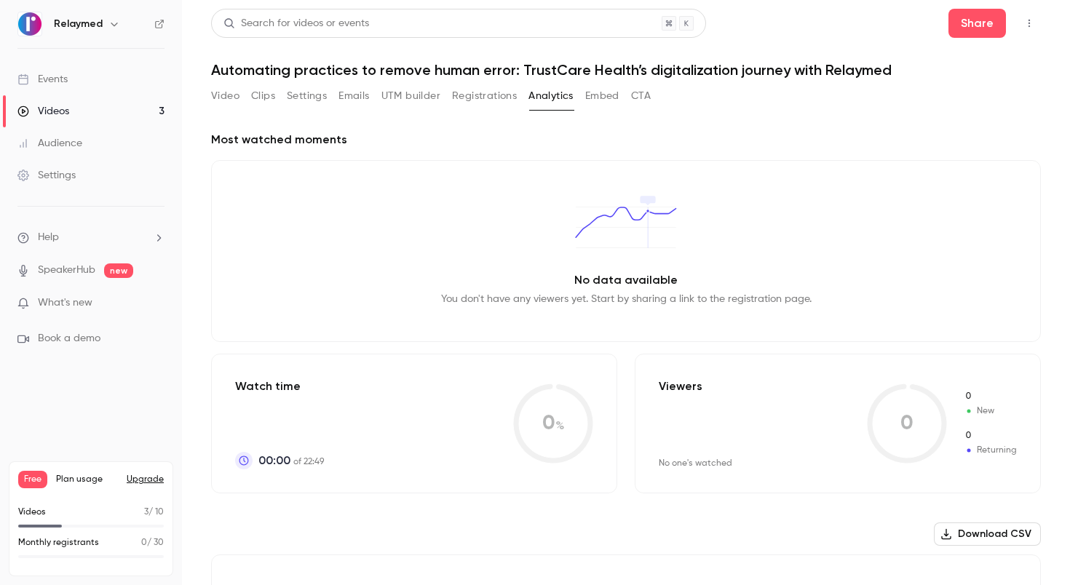
click at [583, 99] on div "Video Clips Settings Emails UTM builder Registrations Analytics Embed CTA" at bounding box center [431, 95] width 440 height 23
click at [590, 99] on button "Embed" at bounding box center [602, 95] width 34 height 23
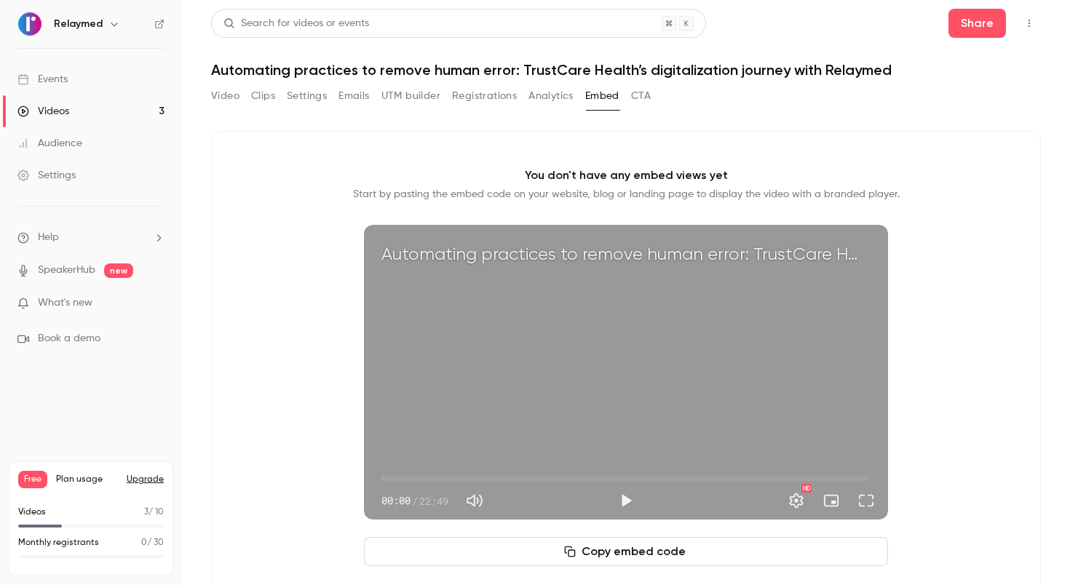
click at [623, 100] on div "Video Clips Settings Emails UTM builder Registrations Analytics Embed CTA" at bounding box center [431, 95] width 440 height 23
click at [638, 99] on button "CTA" at bounding box center [641, 95] width 20 height 23
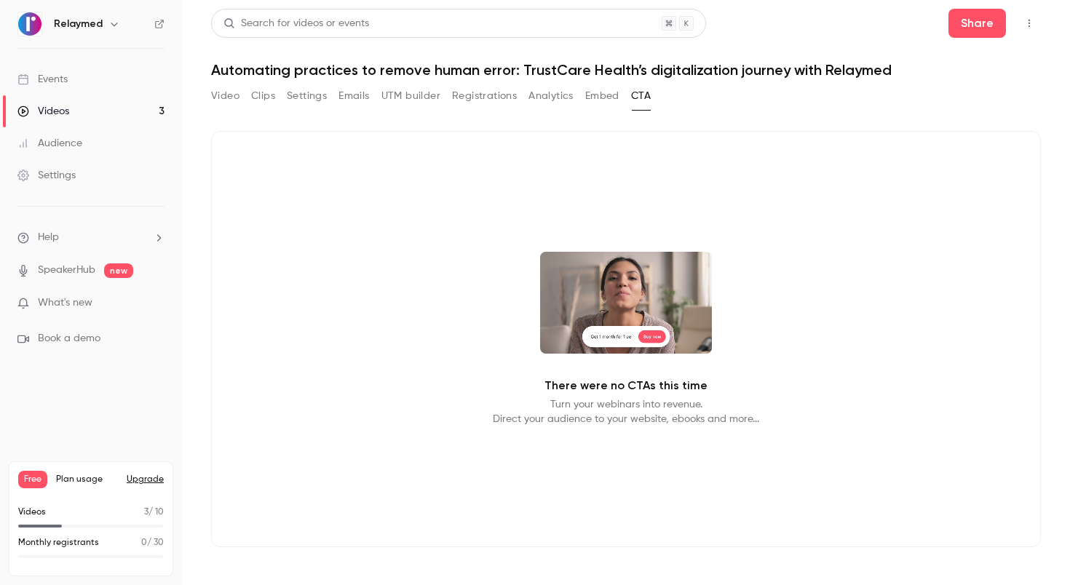
click at [500, 98] on button "Registrations" at bounding box center [484, 95] width 65 height 23
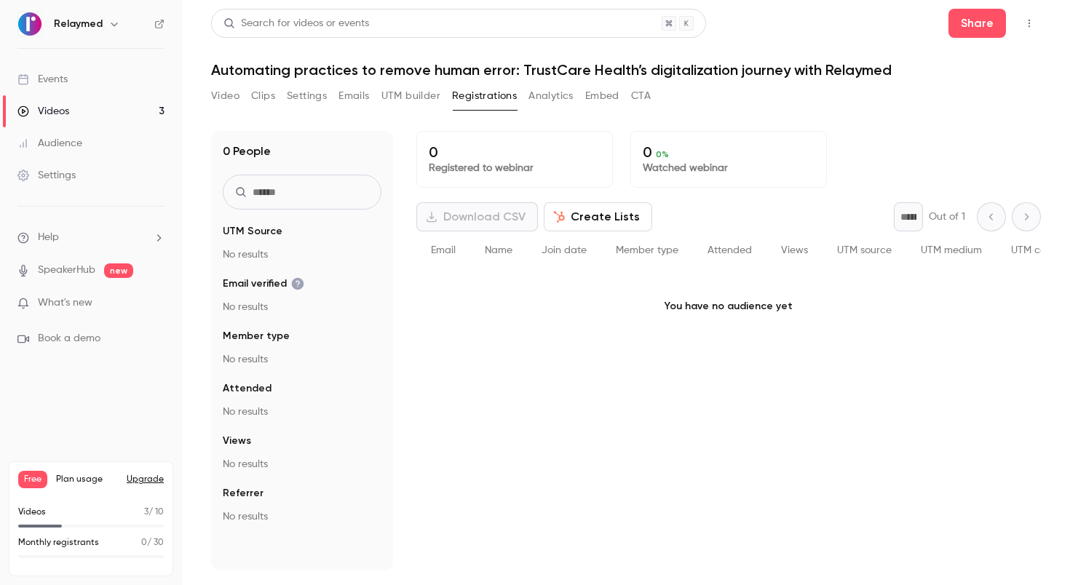
click at [407, 92] on button "UTM builder" at bounding box center [410, 95] width 59 height 23
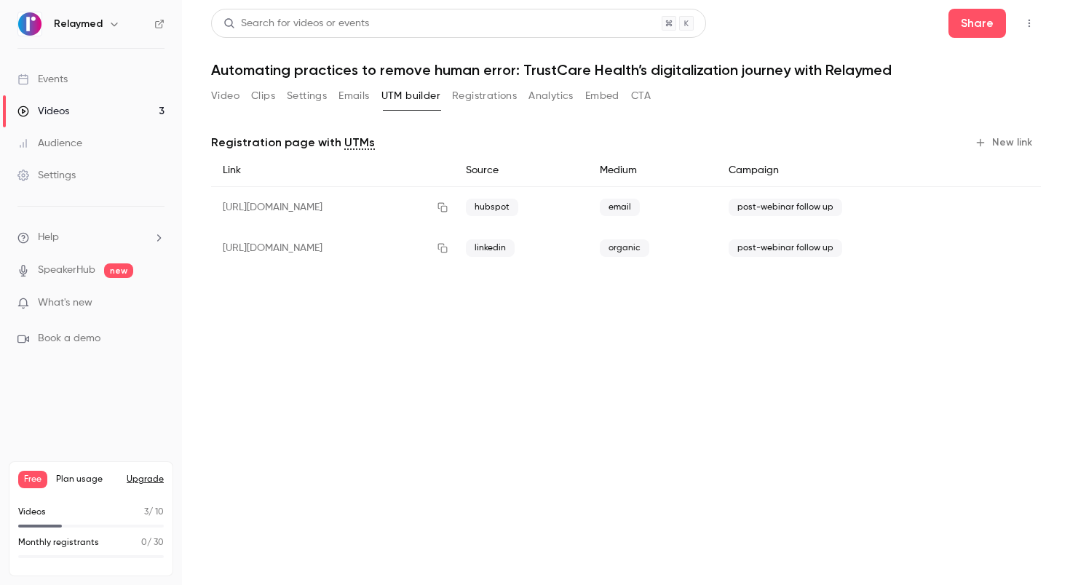
click at [1028, 18] on icon "Top Bar Actions" at bounding box center [1029, 23] width 12 height 10
click at [729, 49] on div at bounding box center [535, 292] width 1070 height 585
click at [991, 23] on button "Share" at bounding box center [976, 23] width 57 height 29
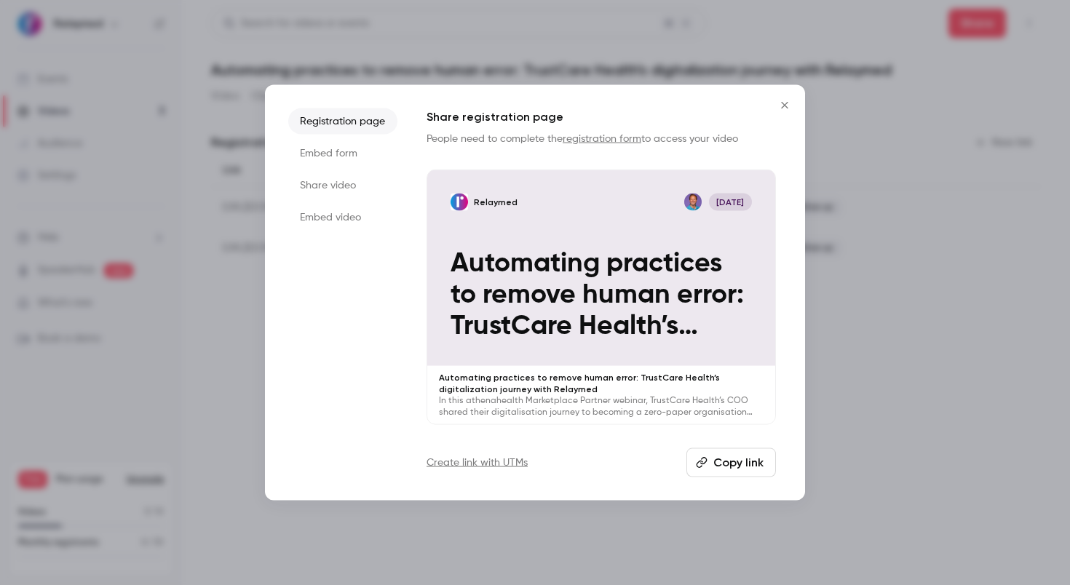
click at [736, 459] on button "Copy link" at bounding box center [731, 462] width 90 height 29
click at [362, 163] on li "Embed form" at bounding box center [342, 153] width 109 height 26
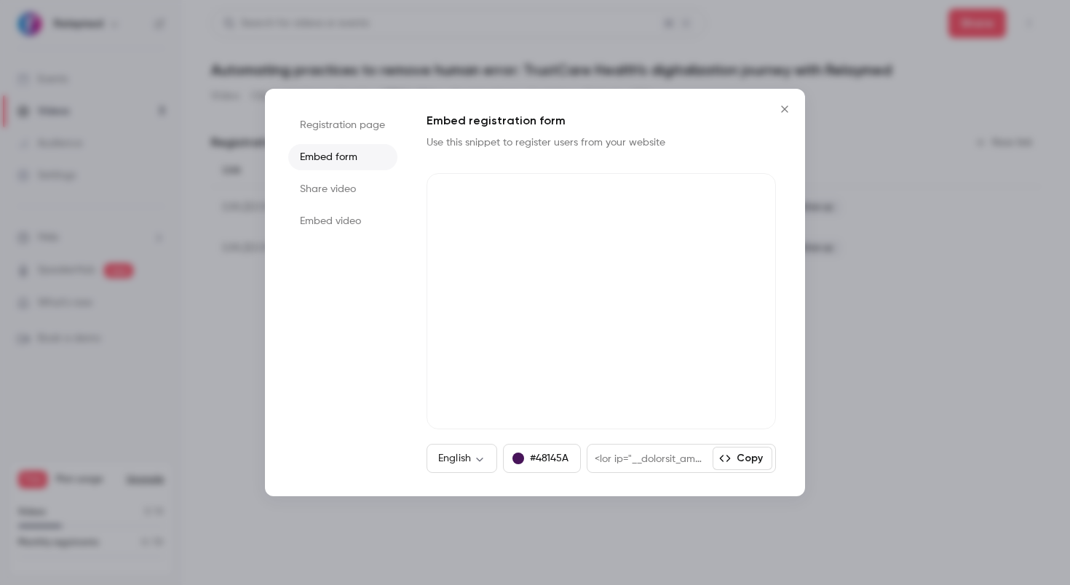
click at [341, 202] on ul "Registration page Embed form Share video Embed video" at bounding box center [342, 292] width 109 height 361
click at [338, 178] on li "Share video" at bounding box center [342, 189] width 109 height 26
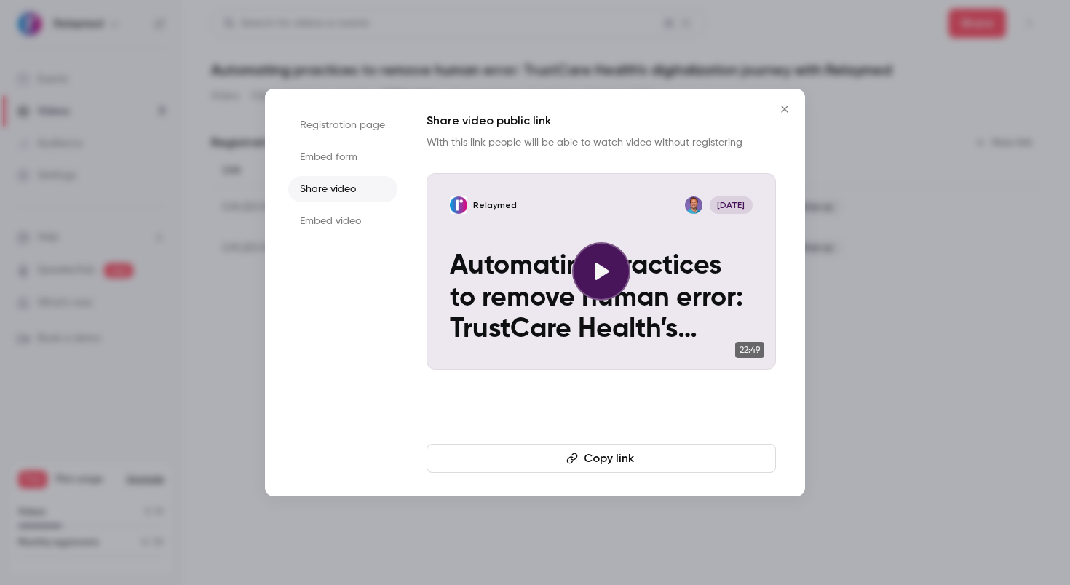
click at [332, 208] on li "Embed video" at bounding box center [342, 221] width 109 height 26
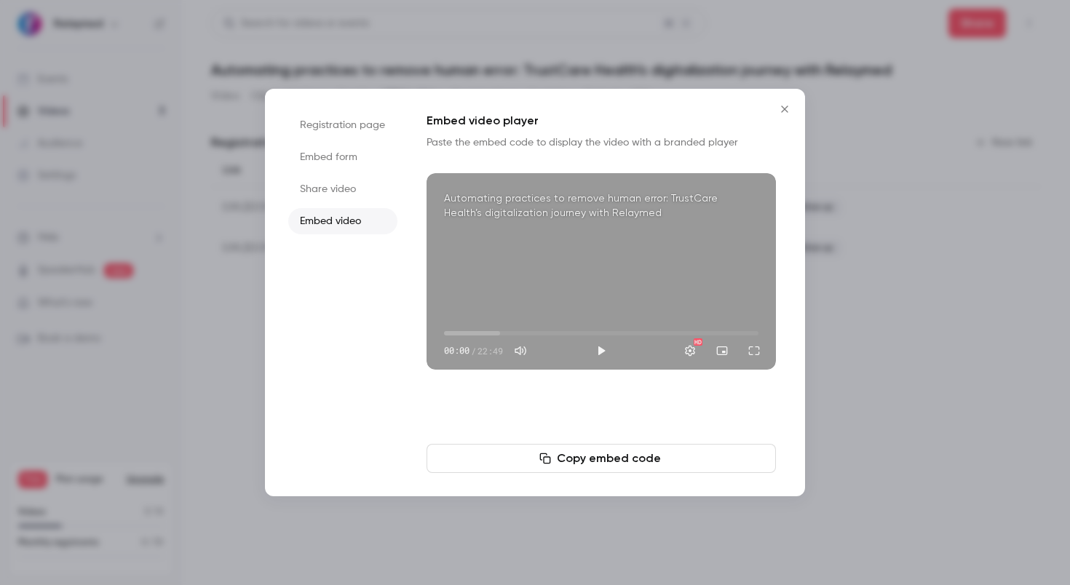
click at [784, 106] on icon "Close" at bounding box center [784, 109] width 17 height 12
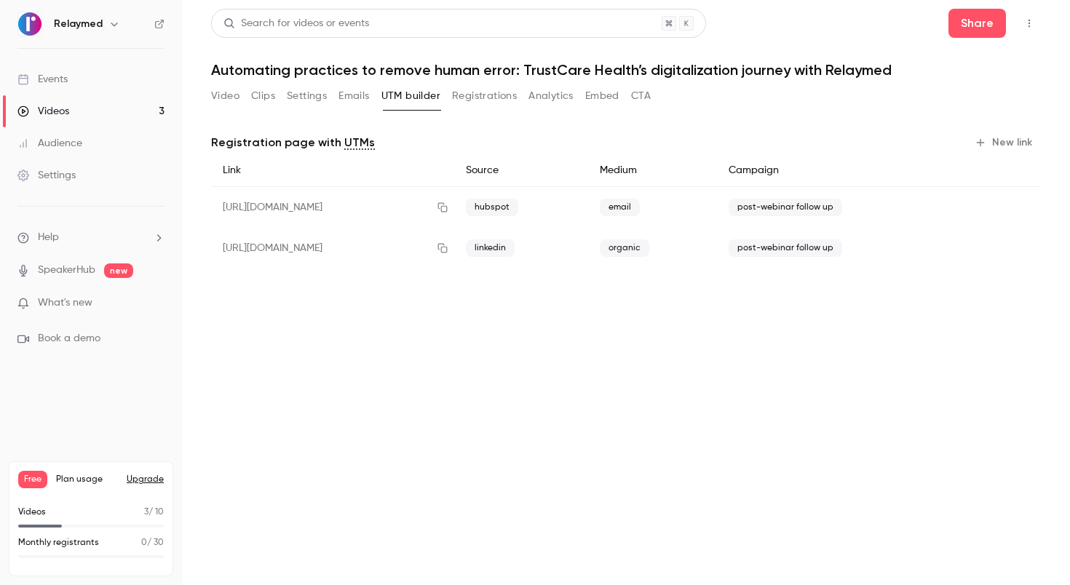
click at [203, 95] on main "Search for videos or events Share Automating practices to remove human error: T…" at bounding box center [626, 292] width 888 height 585
click at [213, 95] on button "Video" at bounding box center [225, 95] width 28 height 23
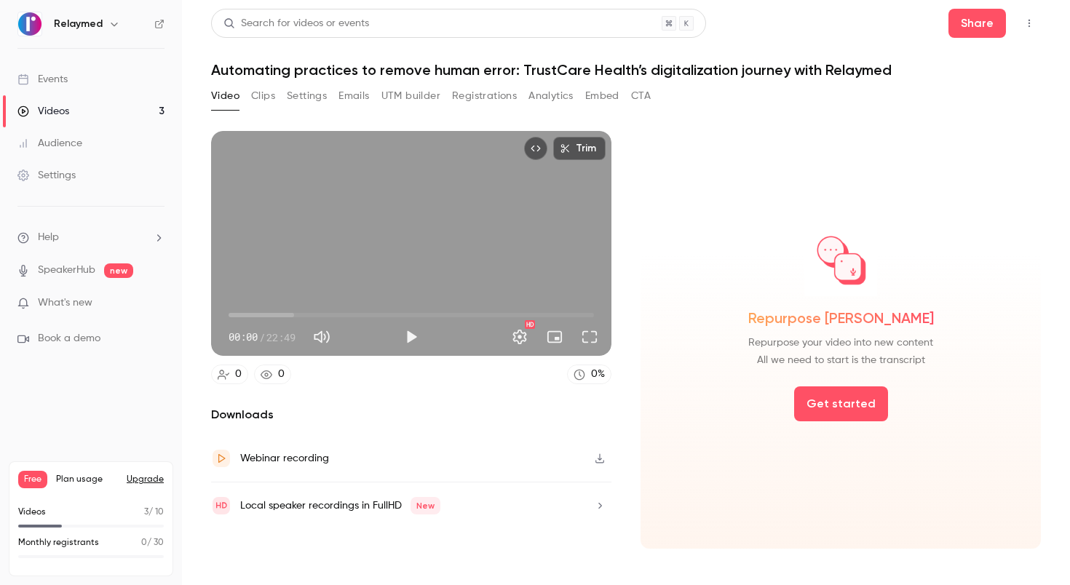
click at [1025, 26] on icon "Top Bar Actions" at bounding box center [1029, 23] width 12 height 10
click at [779, 36] on div at bounding box center [535, 292] width 1070 height 585
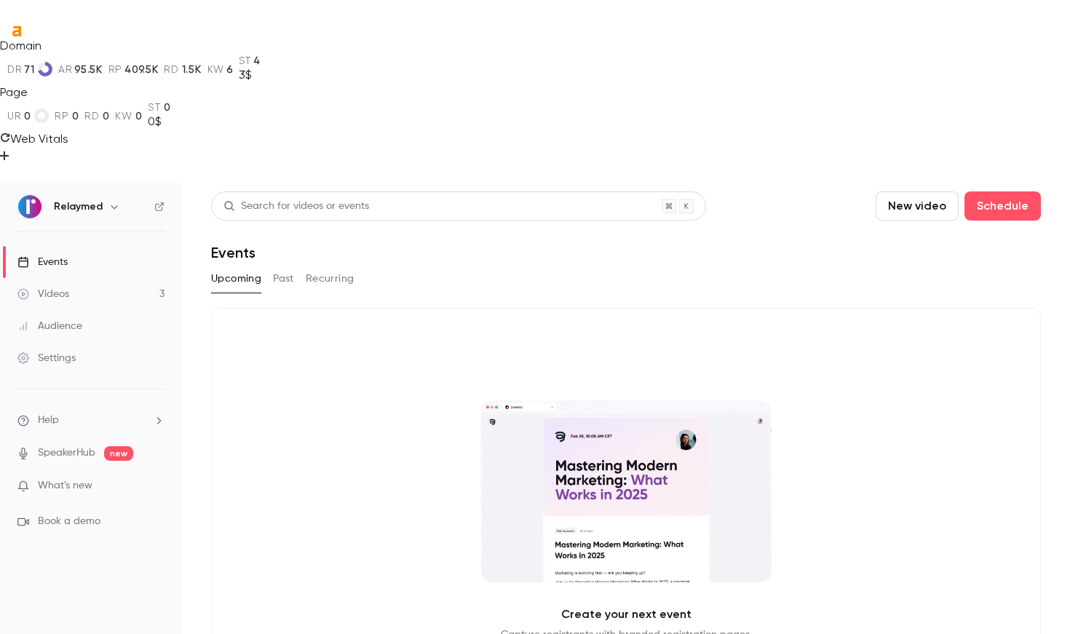
click at [39, 287] on div "Videos" at bounding box center [43, 294] width 52 height 15
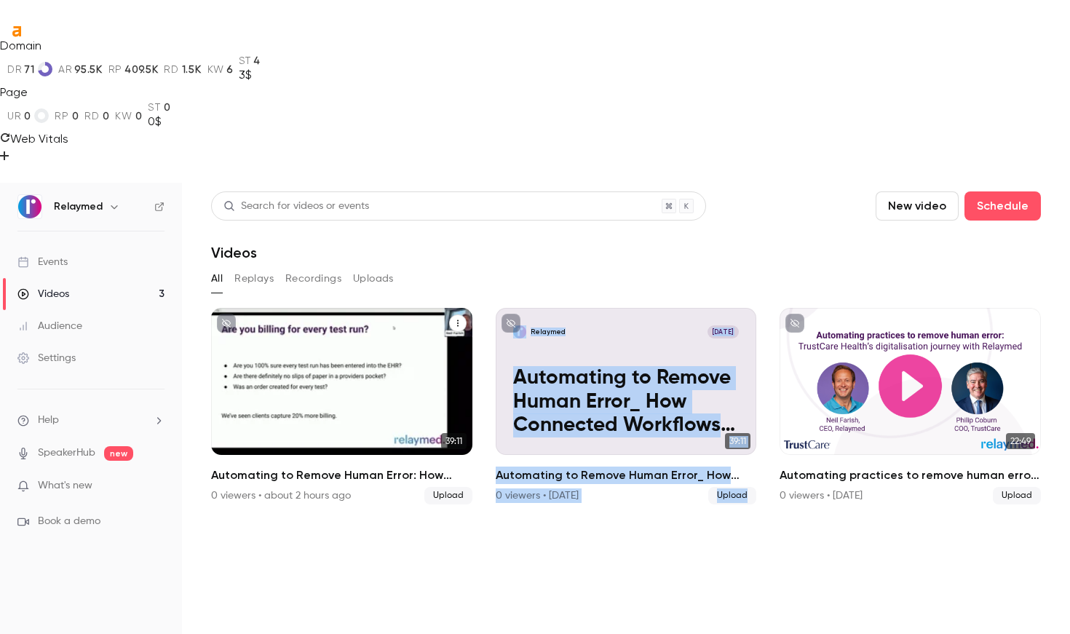
click at [456, 319] on icon "Automating to Remove Human Error: How Connected Workflows Can Transform Your Pr…" at bounding box center [457, 323] width 9 height 9
click at [417, 197] on div "Share" at bounding box center [399, 201] width 114 height 15
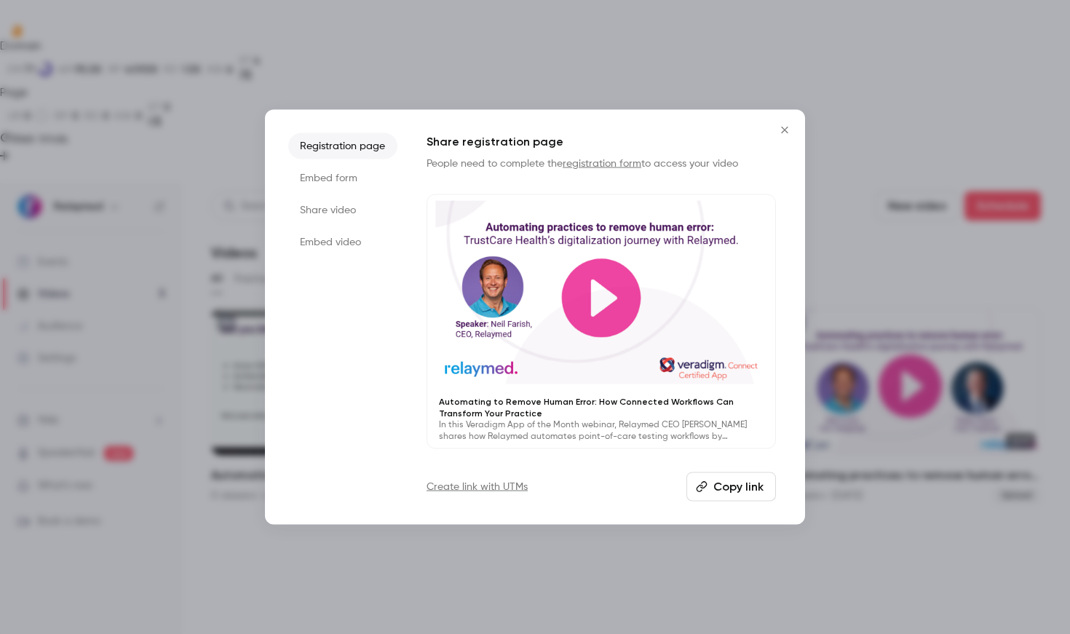
click at [795, 132] on button "Close" at bounding box center [784, 129] width 29 height 29
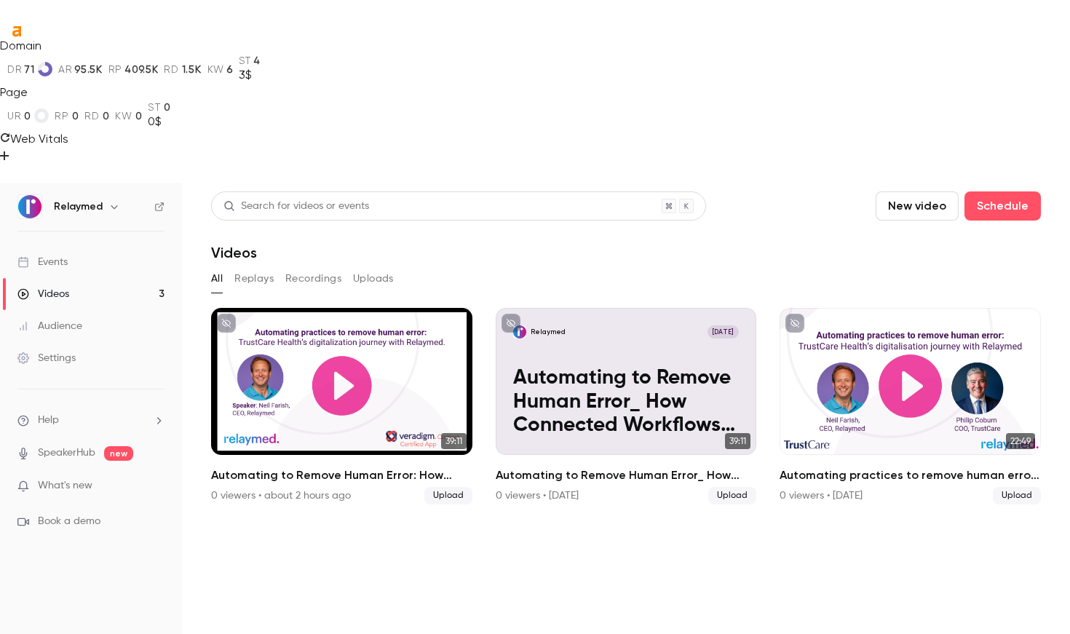
click at [413, 409] on section "Search for videos or events New video Schedule Videos All Replays Recordings Up…" at bounding box center [626, 499] width 830 height 616
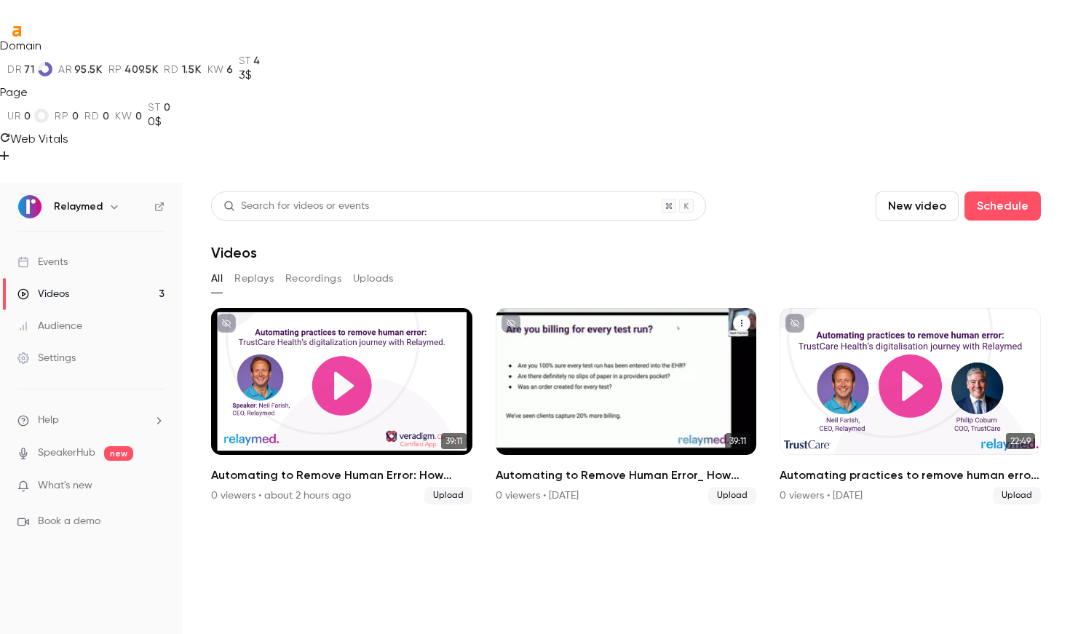
click at [737, 319] on icon "Automating to Remove Human Error_ How Connected Workflows Can Transform Your Pr…" at bounding box center [741, 323] width 9 height 9
click at [698, 282] on div "Delete" at bounding box center [683, 276] width 114 height 15
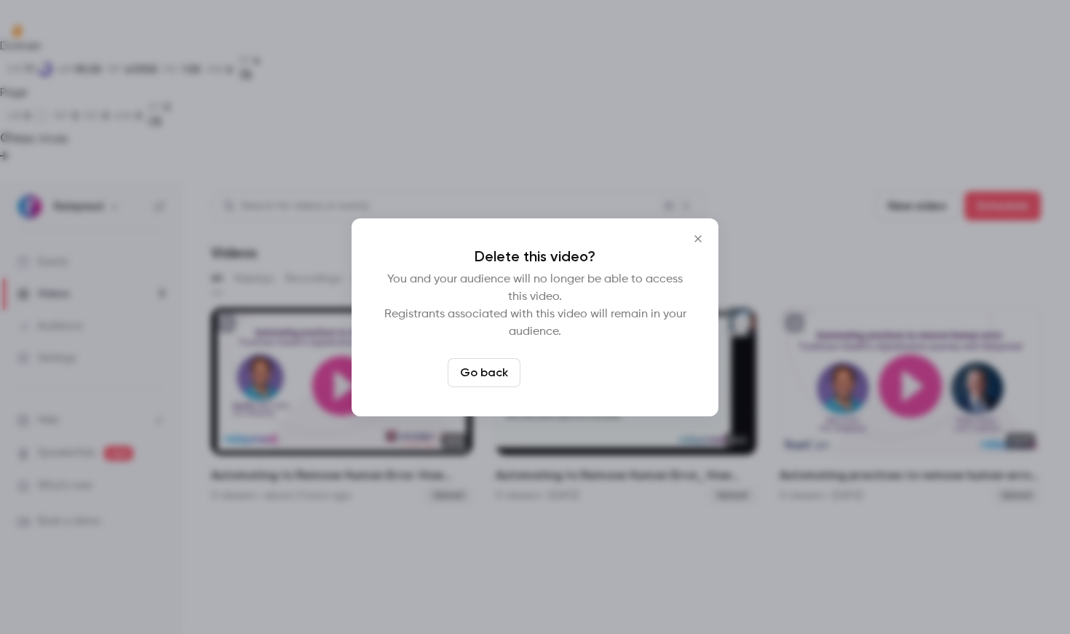
click at [580, 380] on button "Delete video" at bounding box center [574, 372] width 97 height 29
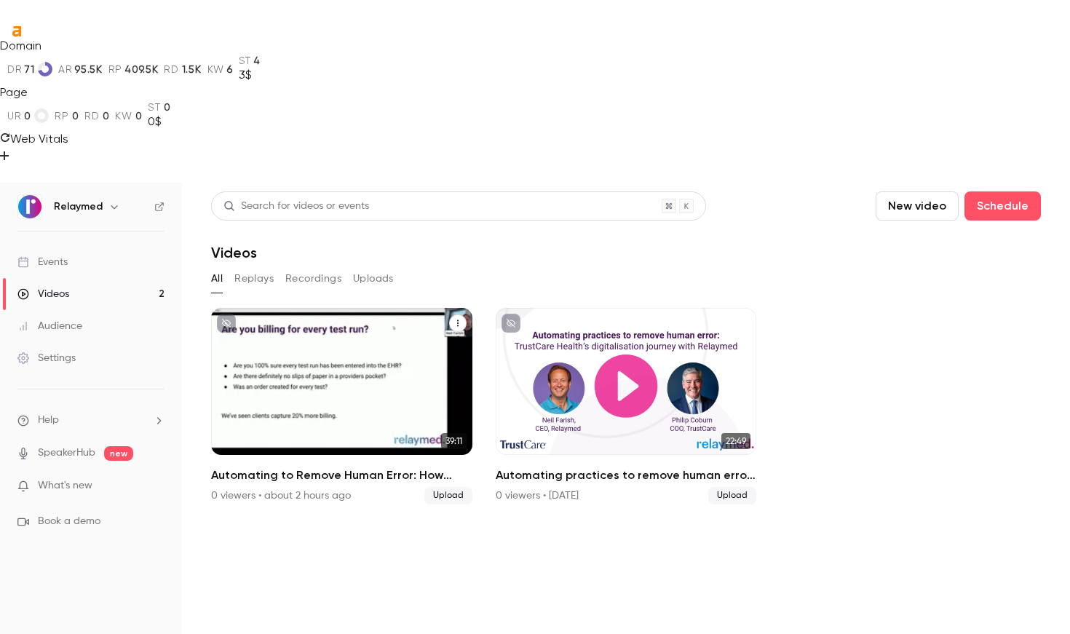
click at [464, 314] on button "Automating to Remove Human Error: How Connected Workflows Can Transform Your Pr…" at bounding box center [457, 322] width 17 height 17
click at [461, 167] on div at bounding box center [535, 317] width 1070 height 634
click at [365, 308] on div "Automating to Remove Human Error: How Connected Workflows Can Transform Your Pr…" at bounding box center [341, 381] width 261 height 147
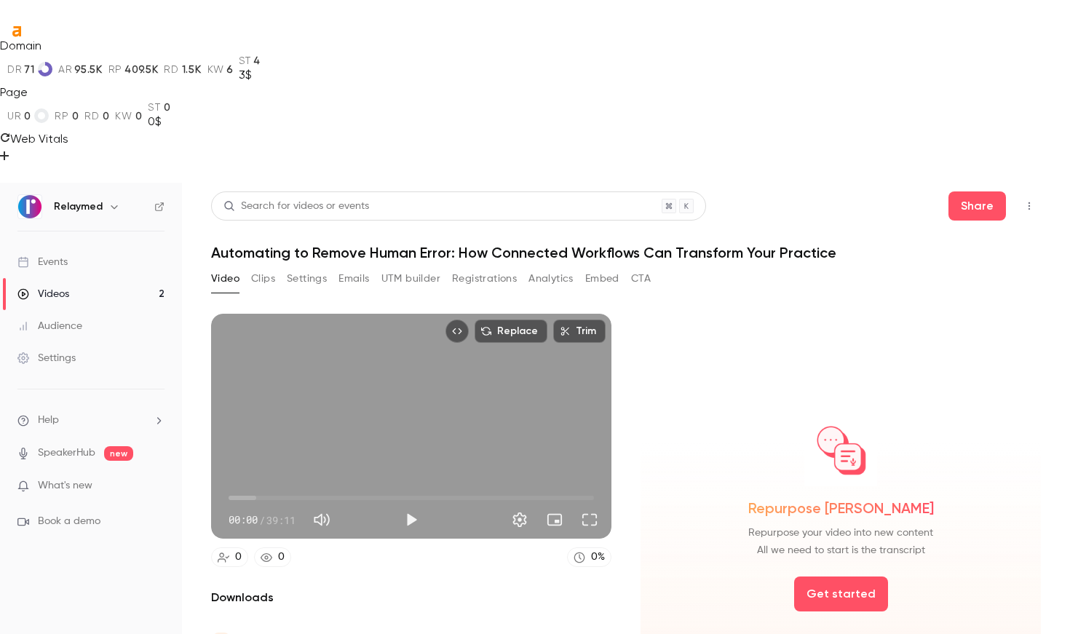
click at [1023, 201] on icon "Top Bar Actions" at bounding box center [1029, 206] width 12 height 10
click at [860, 57] on div at bounding box center [535, 317] width 1070 height 634
